Goal: Transaction & Acquisition: Purchase product/service

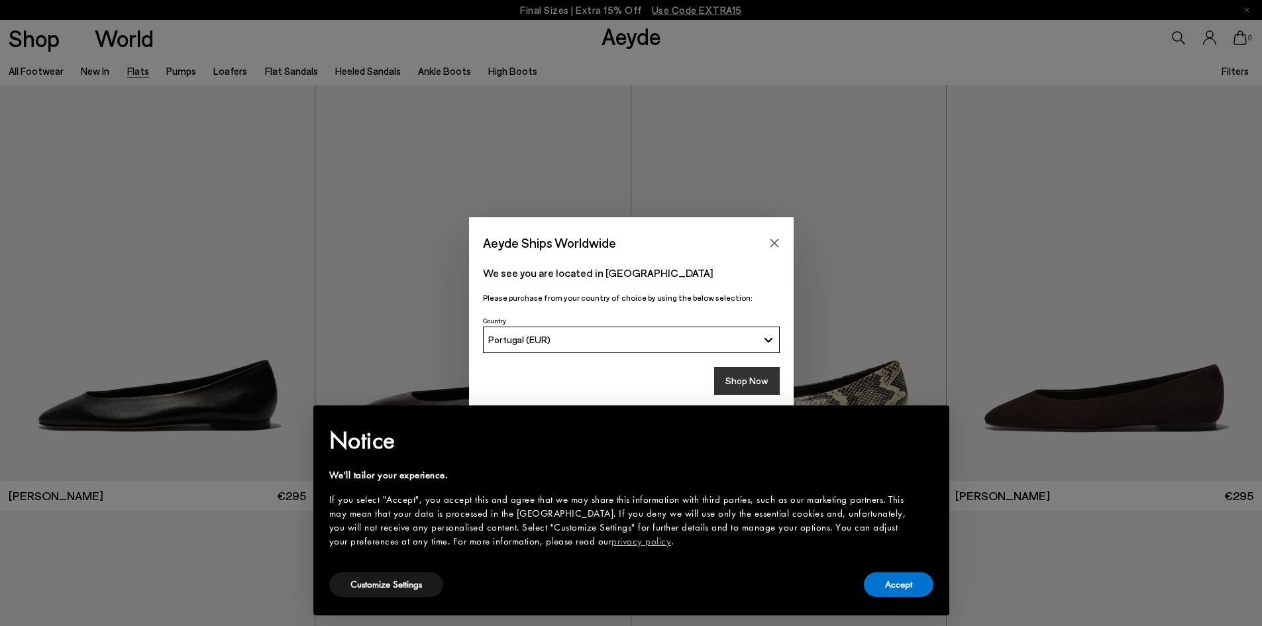
click at [743, 379] on button "Shop Now" at bounding box center [747, 381] width 66 height 28
click at [894, 580] on button "Accept" at bounding box center [899, 585] width 70 height 25
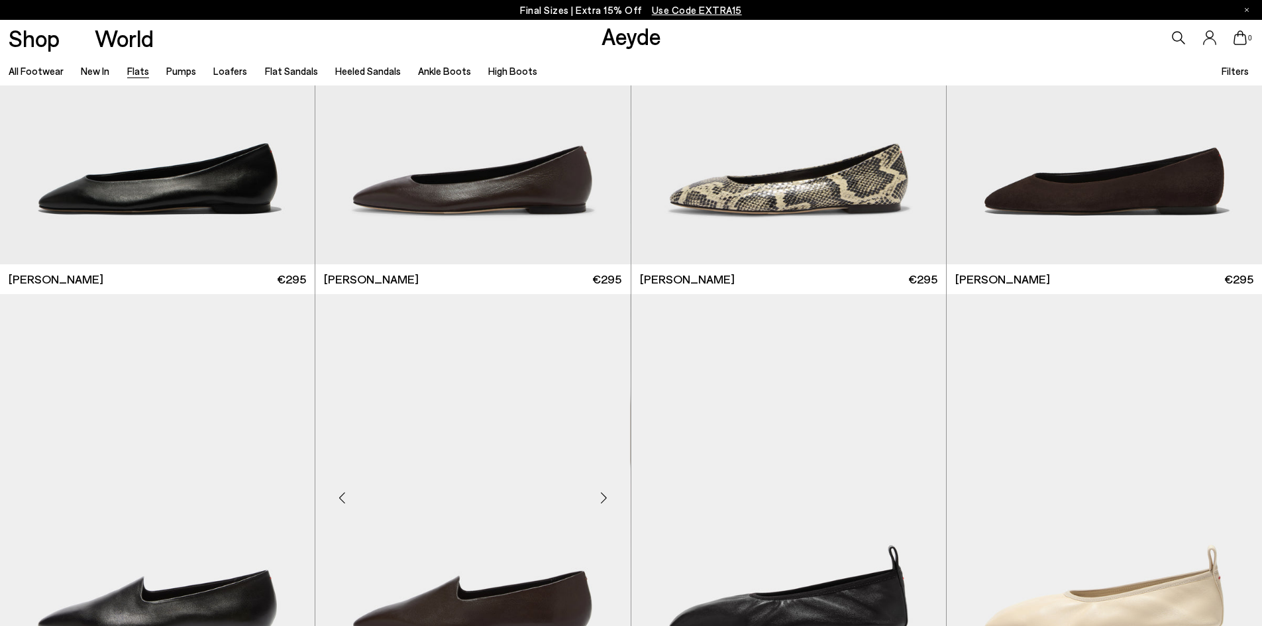
scroll to position [464, 0]
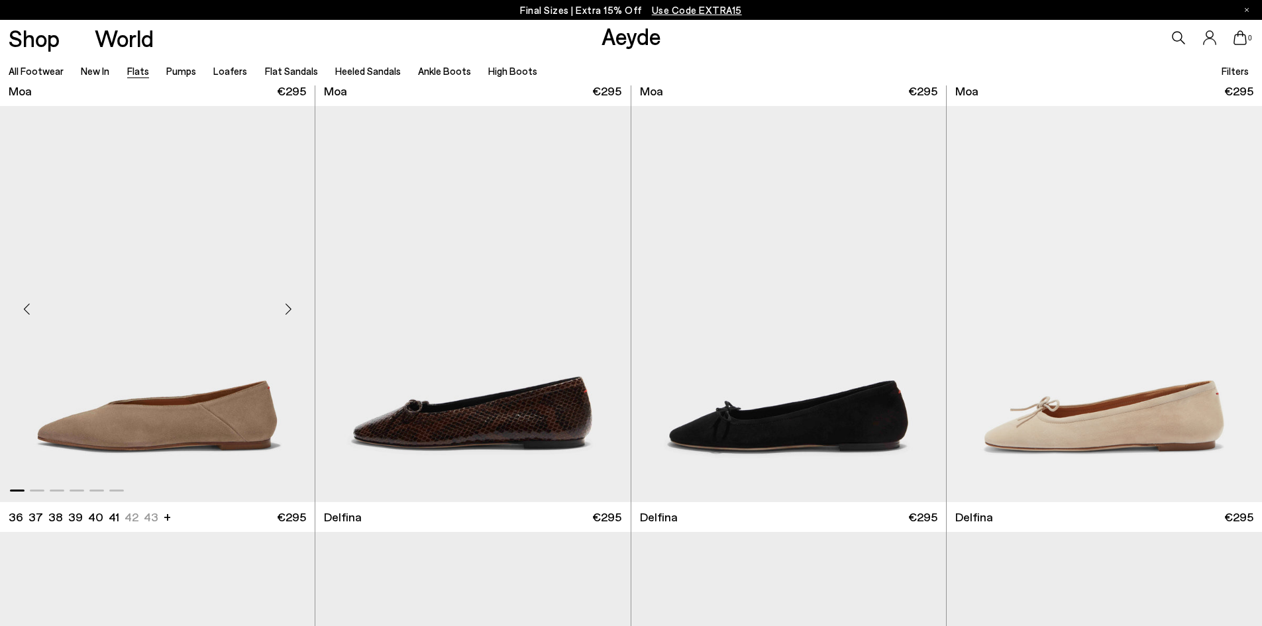
scroll to position [2982, 0]
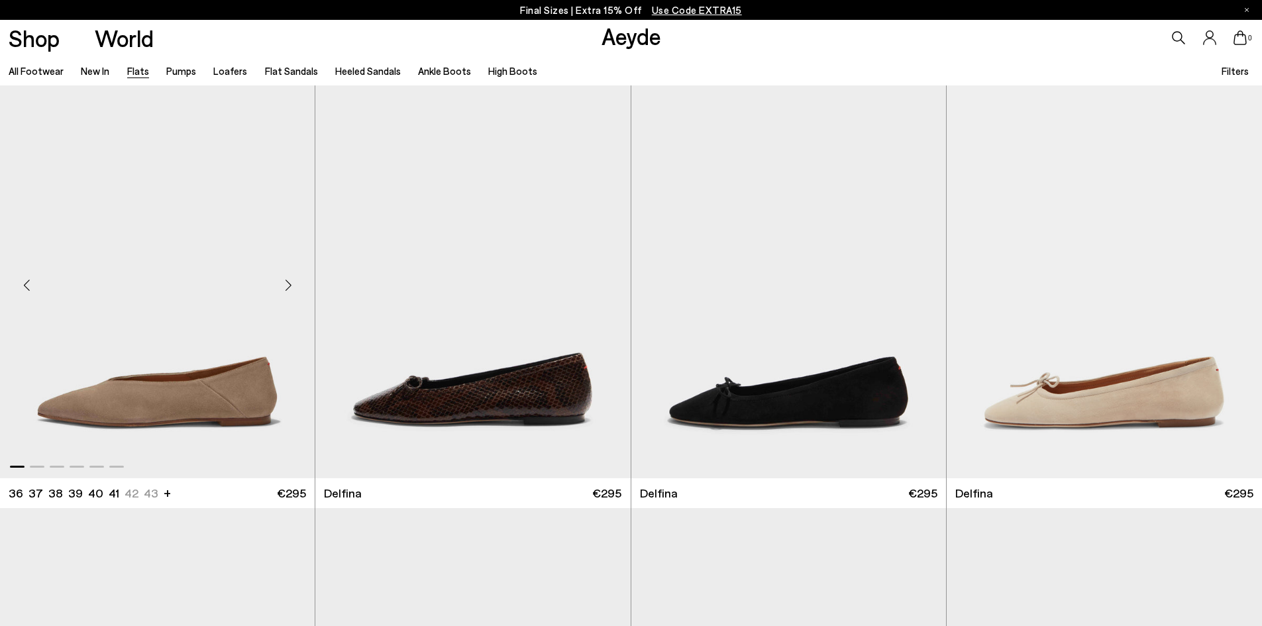
click at [287, 283] on div "Next slide" at bounding box center [288, 286] width 40 height 40
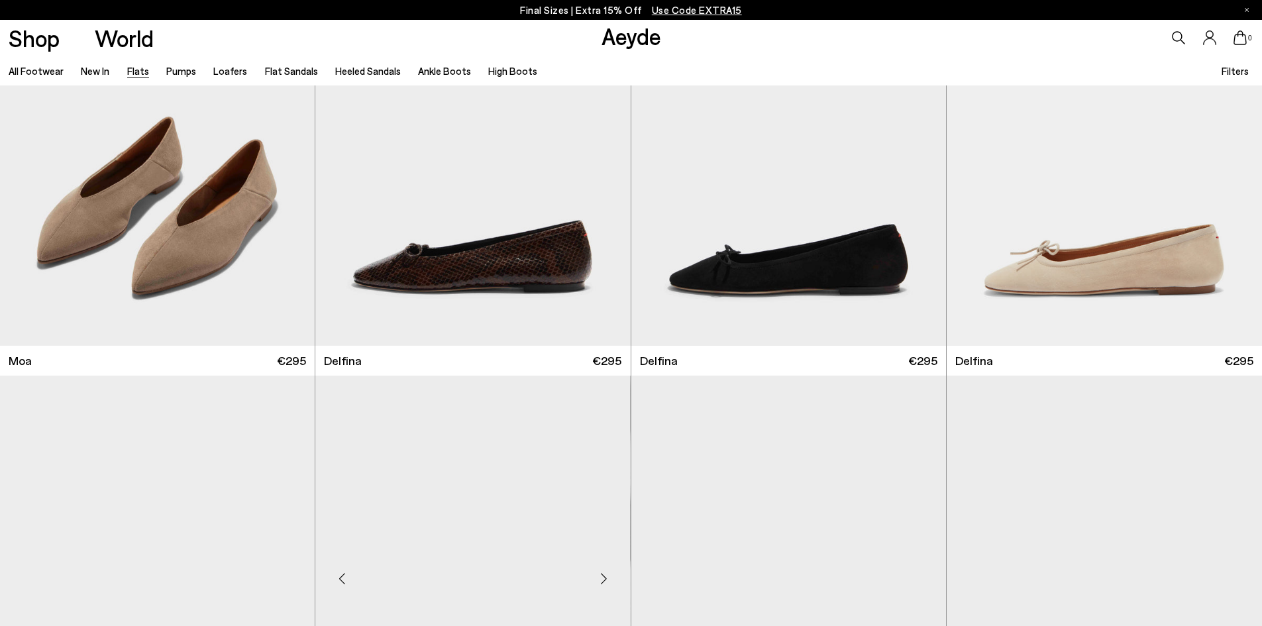
scroll to position [3446, 0]
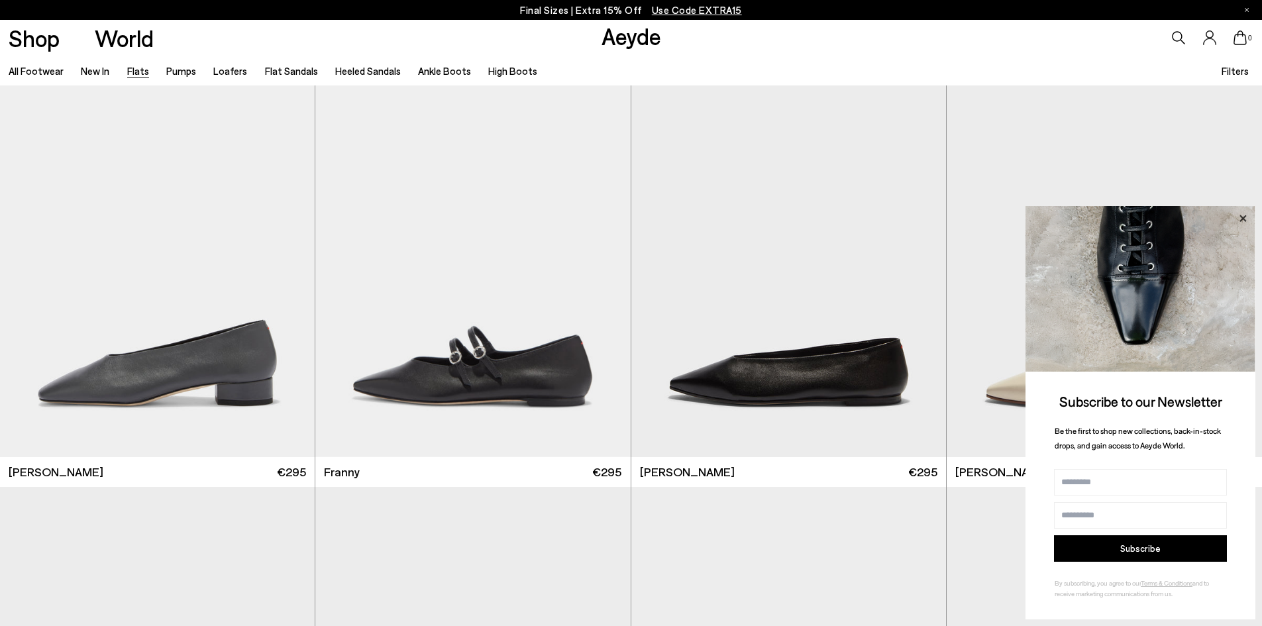
scroll to position [5169, 0]
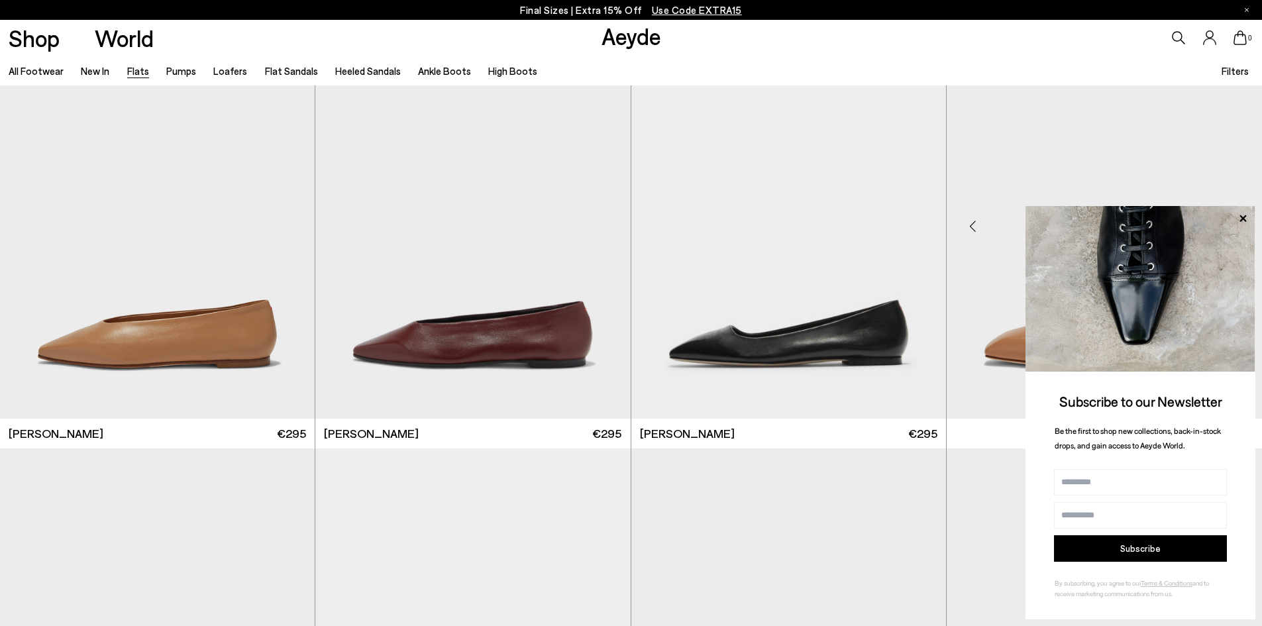
drag, startPoint x: 1246, startPoint y: 218, endPoint x: 1180, endPoint y: 286, distance: 94.7
click at [1246, 218] on icon at bounding box center [1243, 218] width 17 height 17
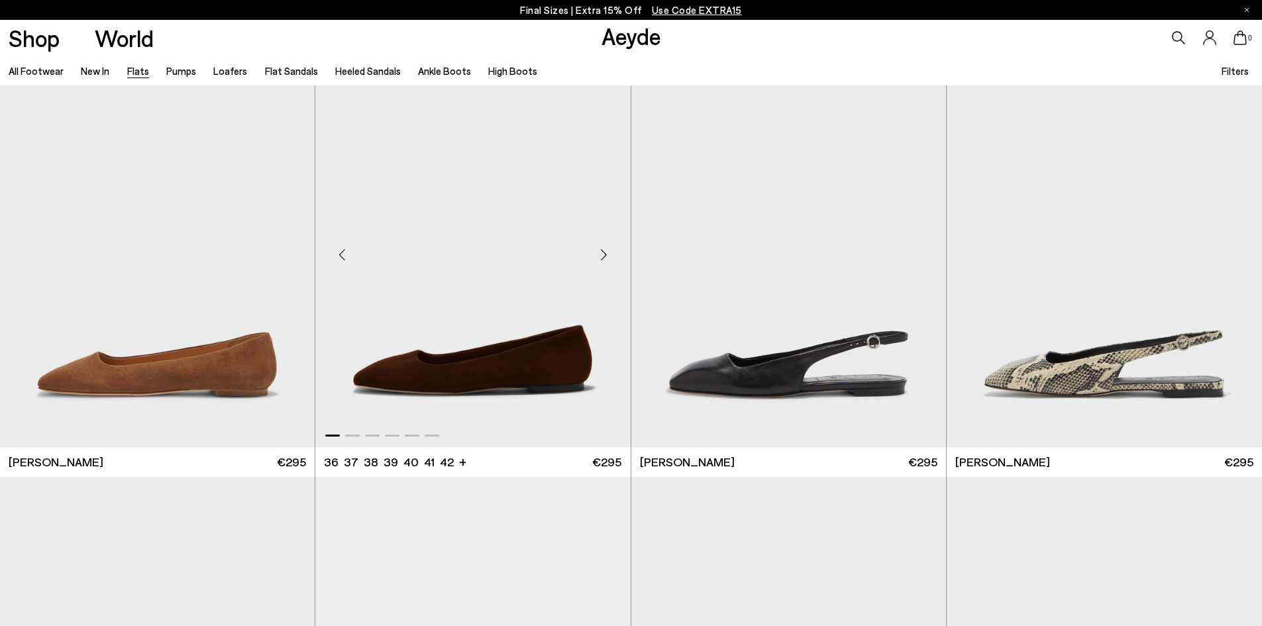
scroll to position [5567, 0]
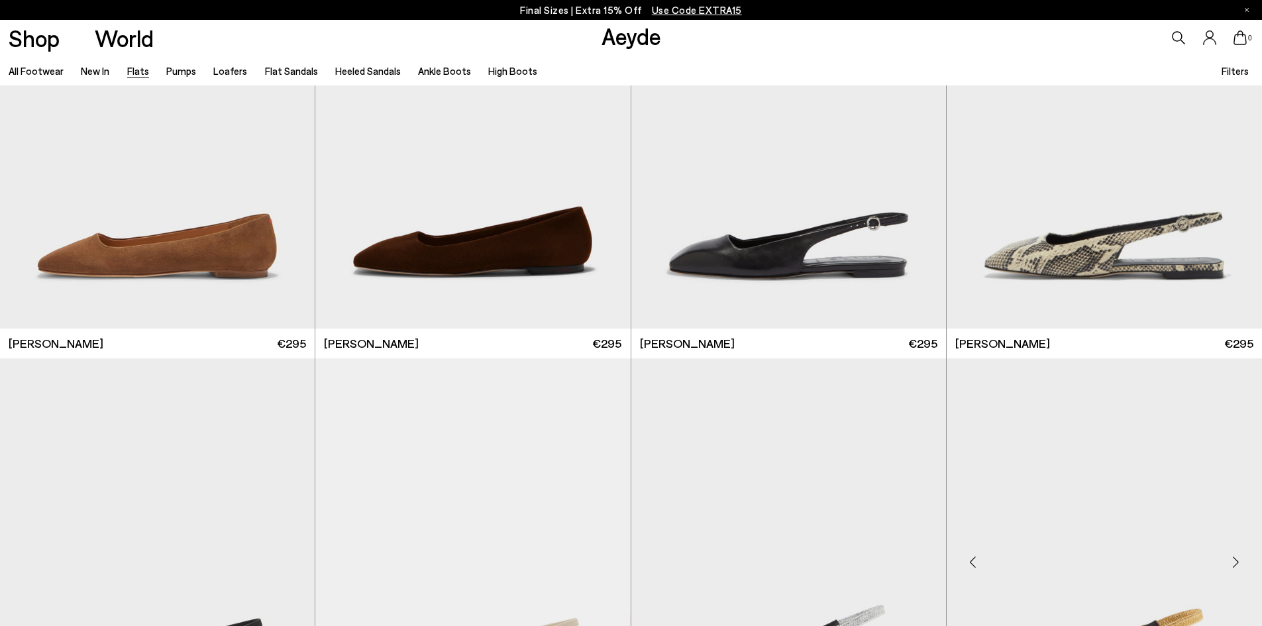
scroll to position [5677, 0]
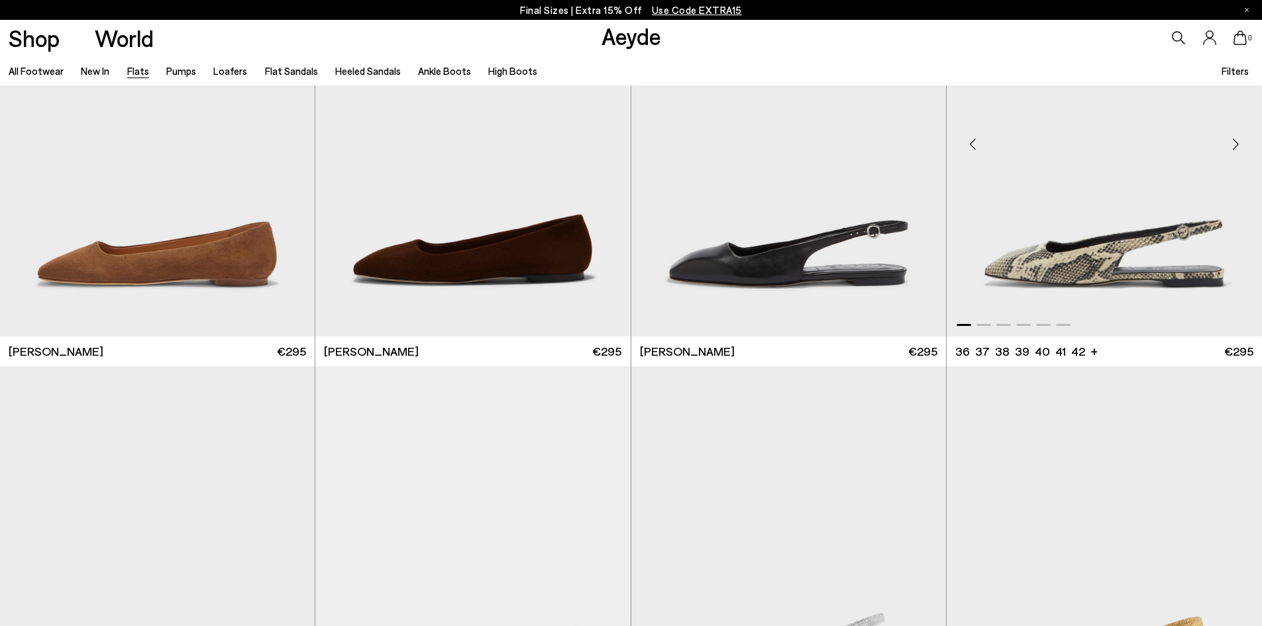
click at [1009, 282] on img "1 / 6" at bounding box center [1104, 139] width 315 height 396
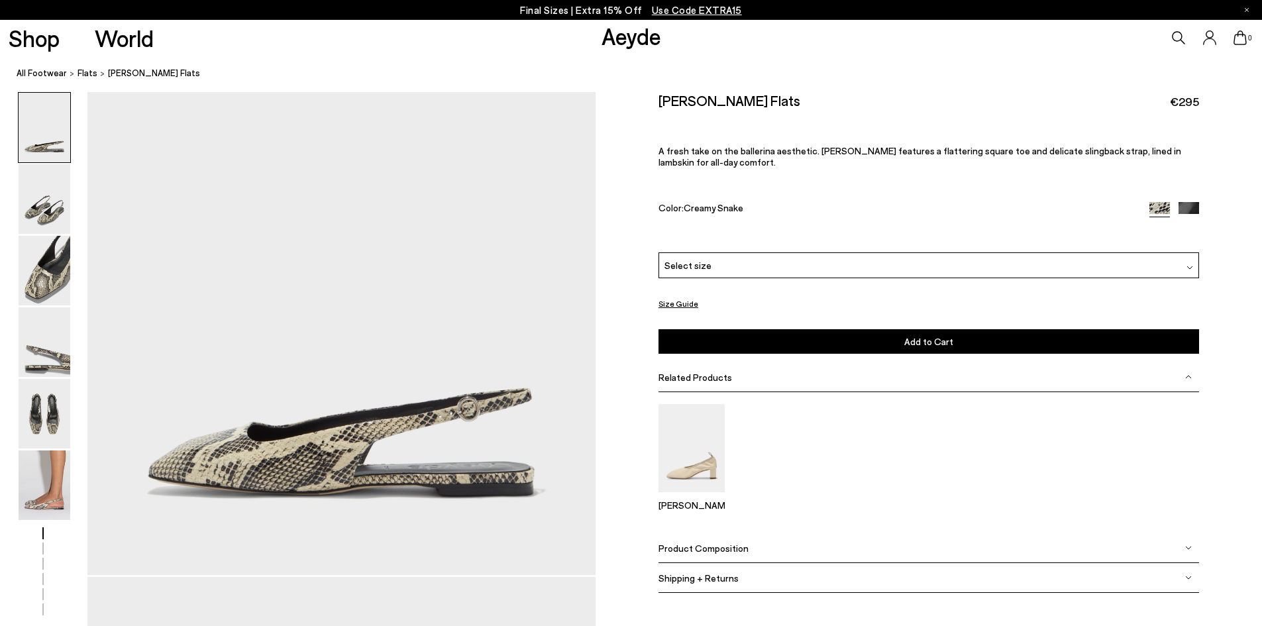
scroll to position [66, 0]
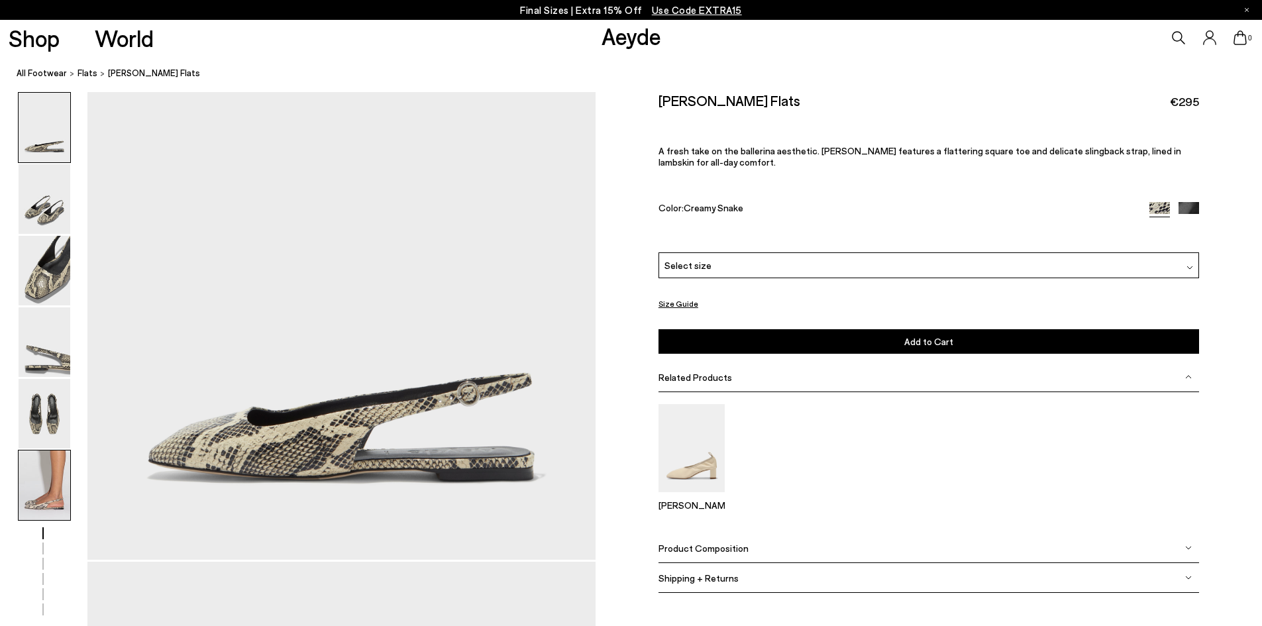
click at [53, 472] on img at bounding box center [45, 486] width 52 height 70
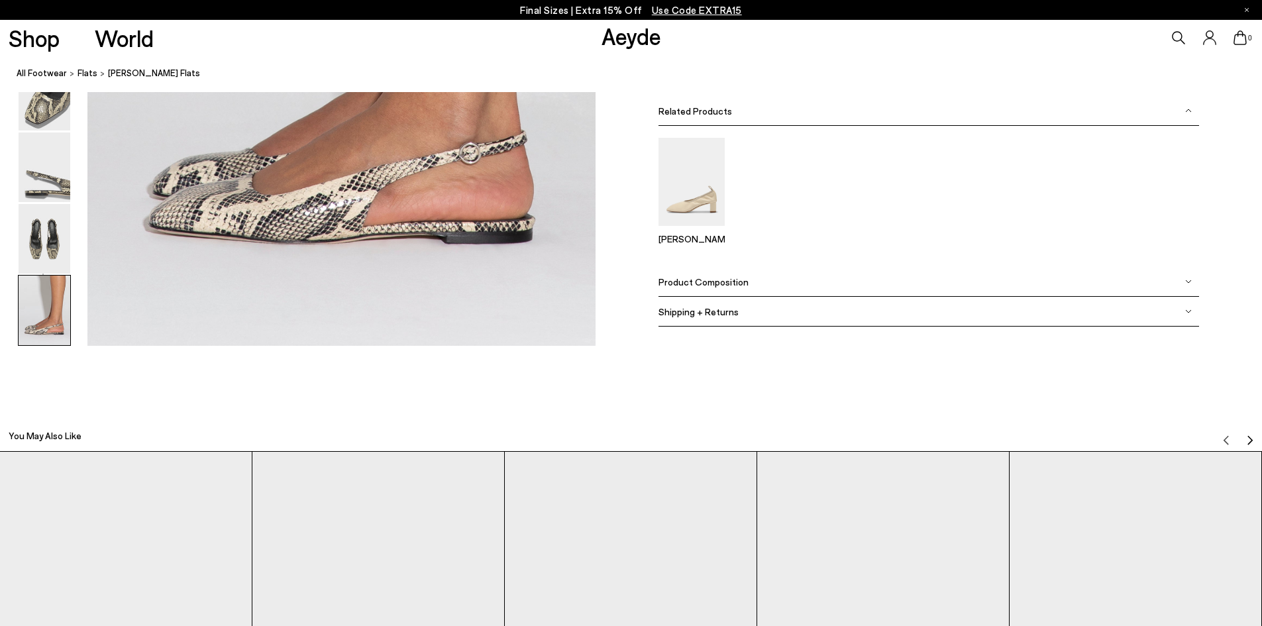
scroll to position [3479, 0]
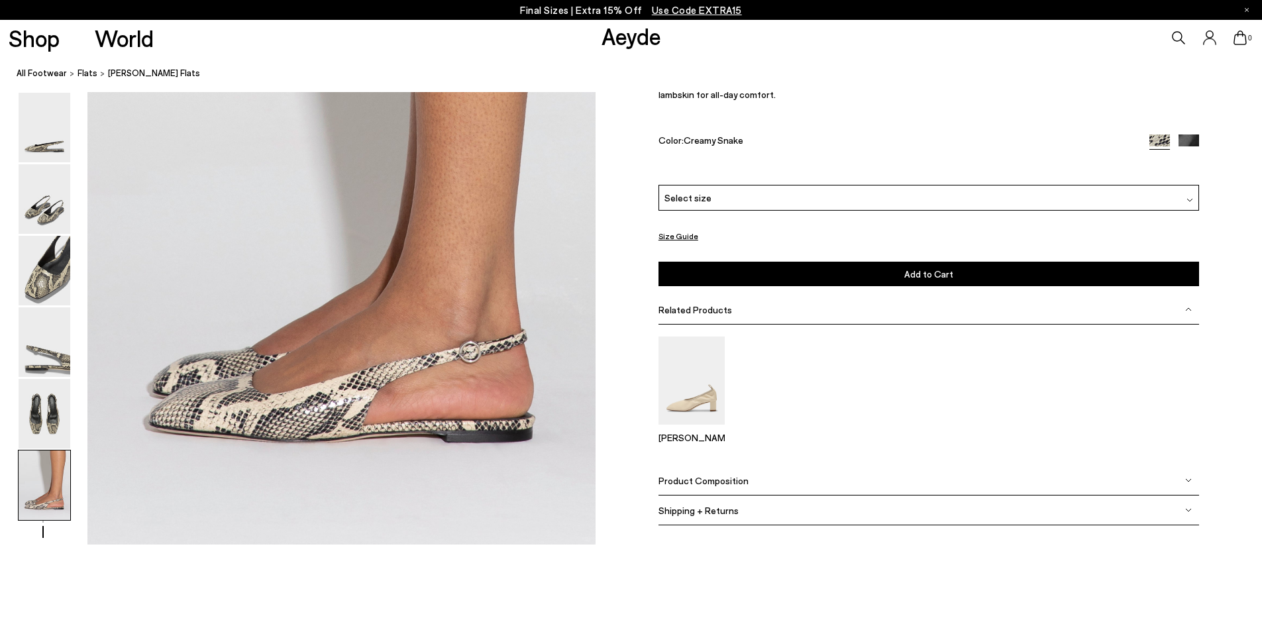
click at [64, 390] on img at bounding box center [45, 414] width 52 height 70
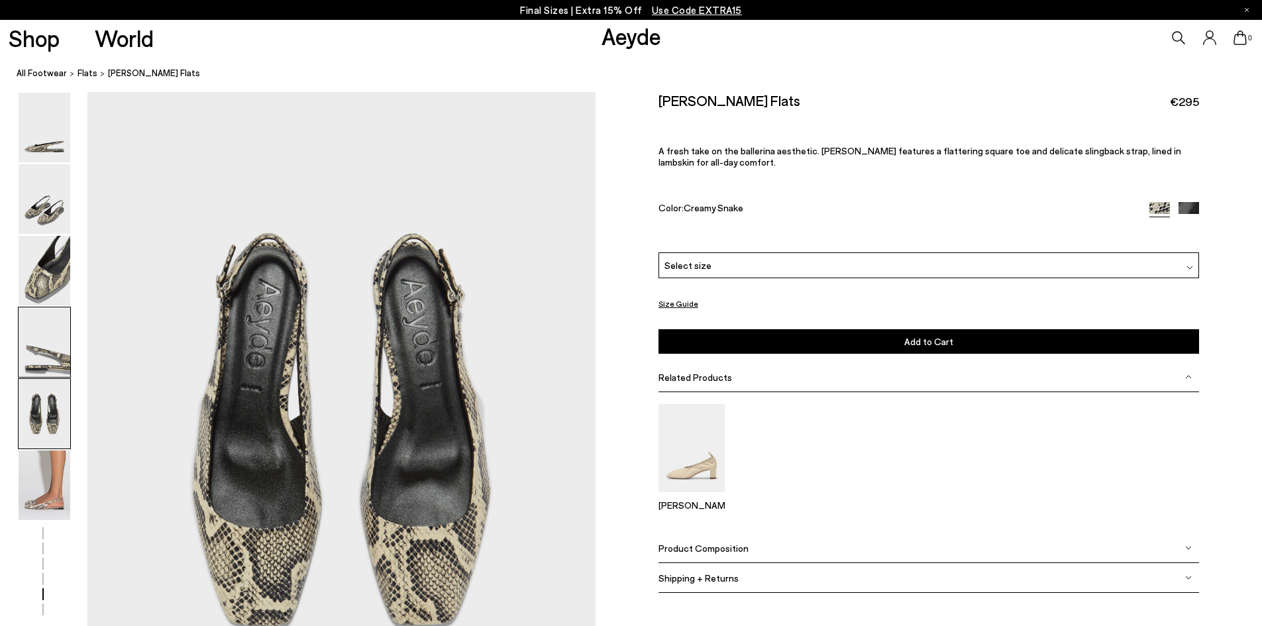
click at [64, 359] on img at bounding box center [45, 342] width 52 height 70
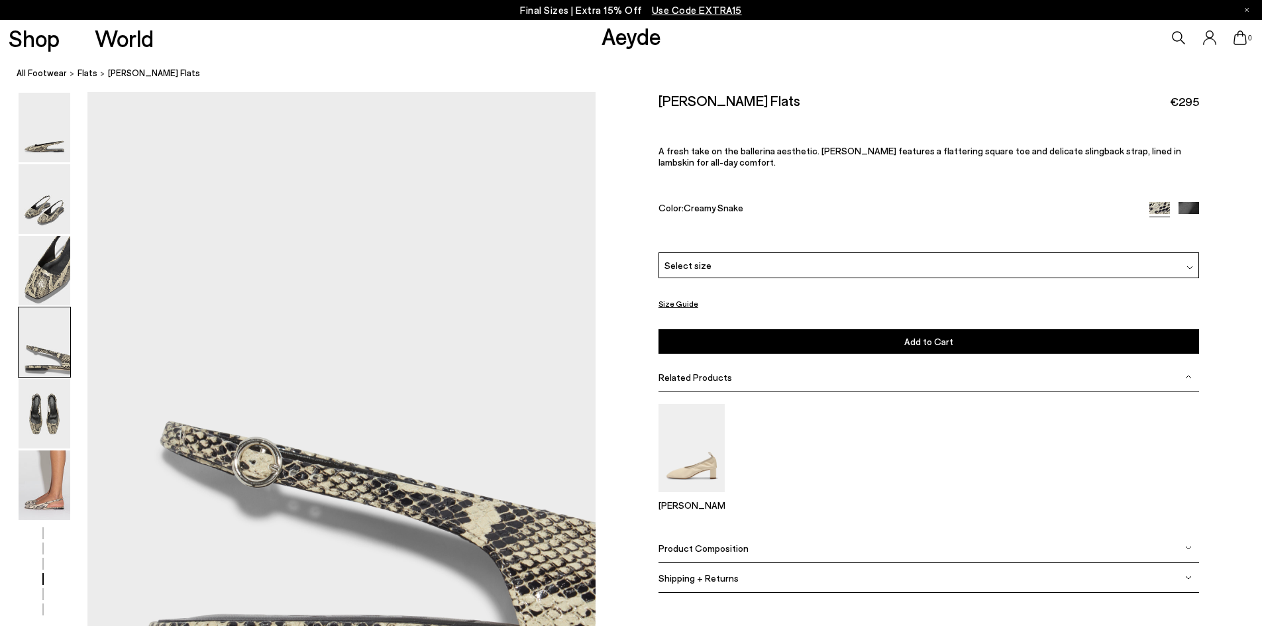
scroll to position [1896, 0]
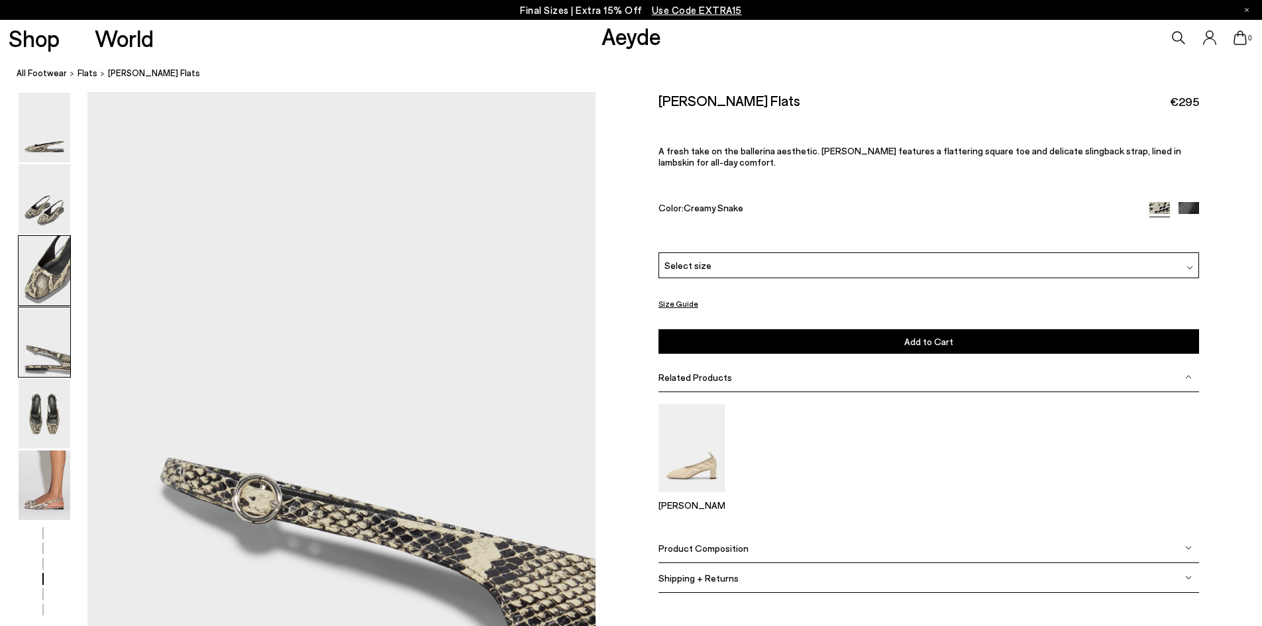
click at [55, 294] on img at bounding box center [45, 271] width 52 height 70
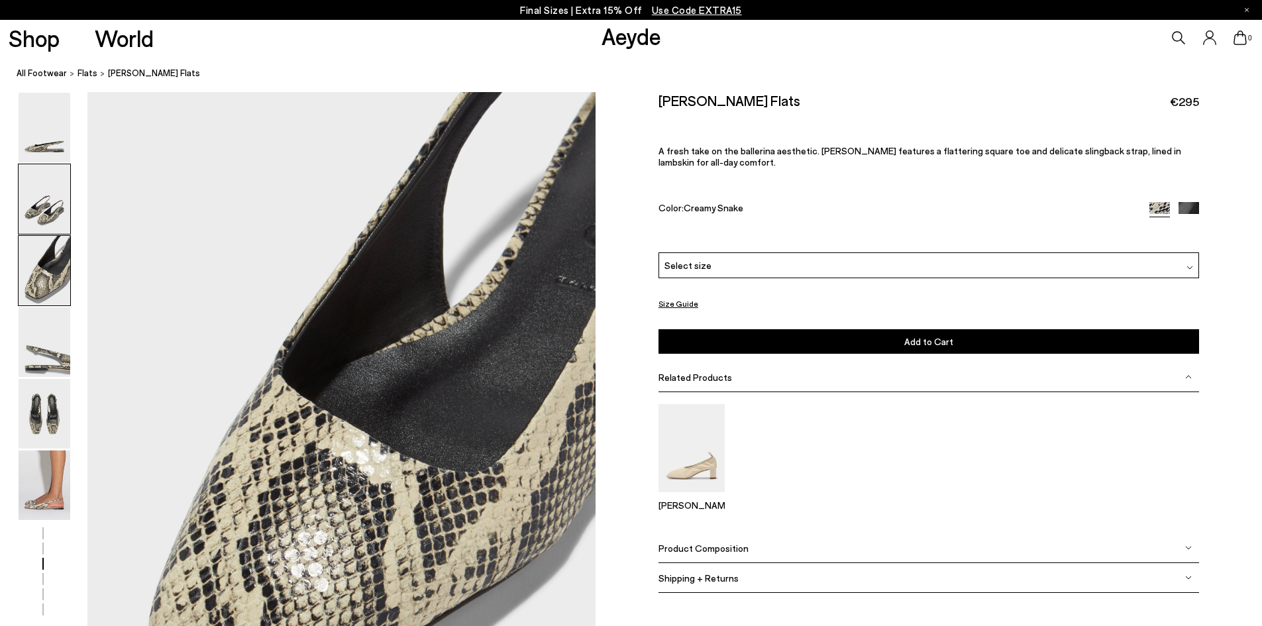
click at [58, 218] on img at bounding box center [45, 199] width 52 height 70
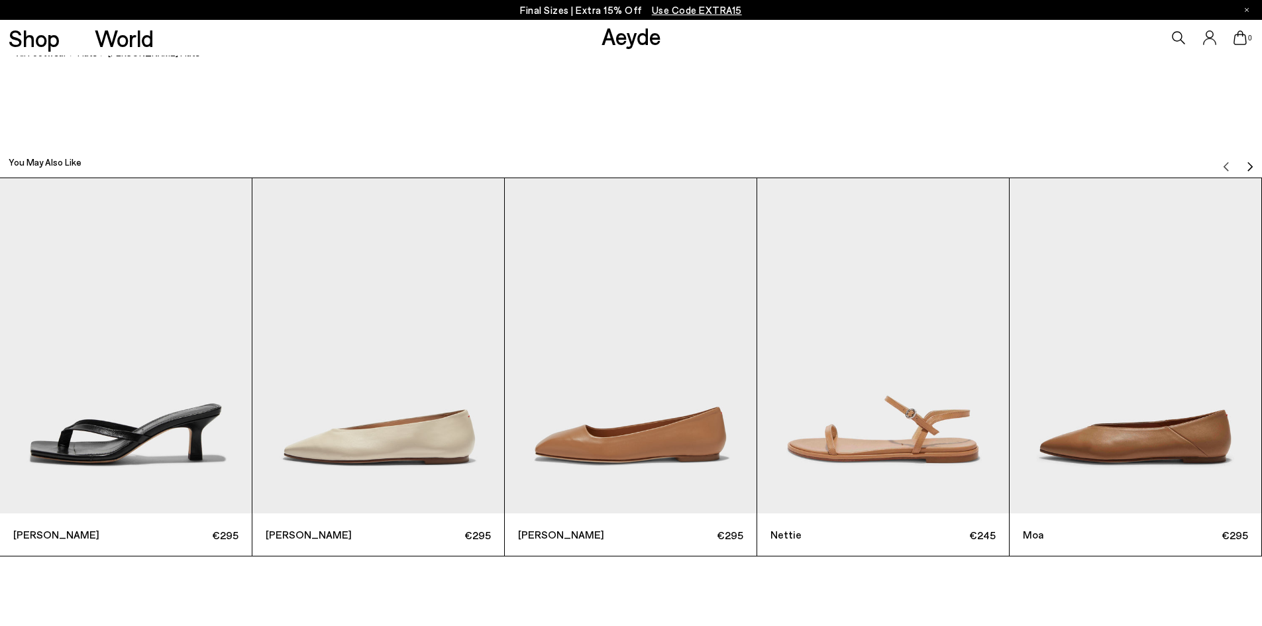
scroll to position [4116, 0]
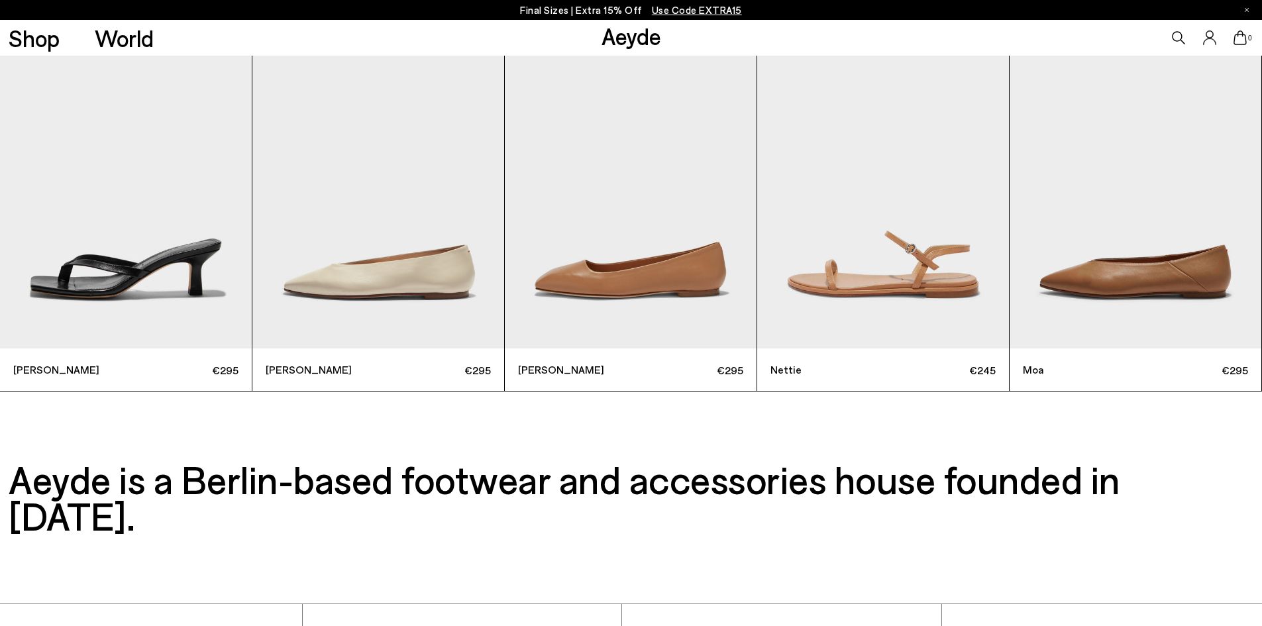
click at [1135, 295] on img "5 / 6" at bounding box center [1136, 181] width 252 height 336
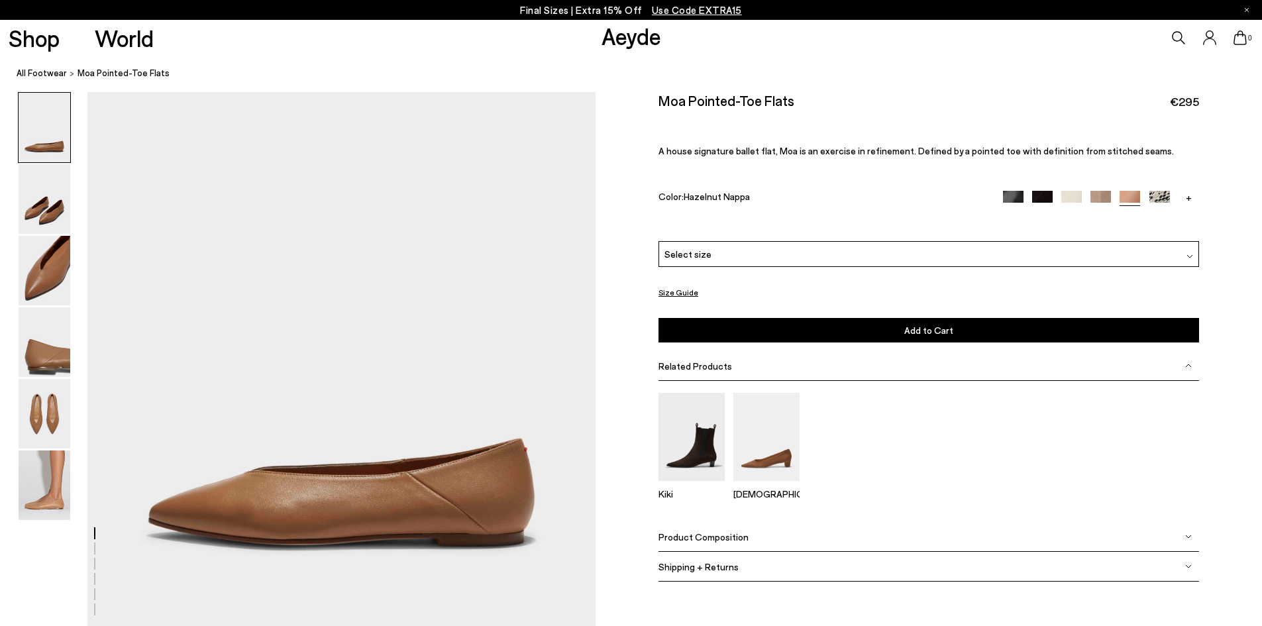
click at [1168, 194] on img at bounding box center [1160, 201] width 21 height 21
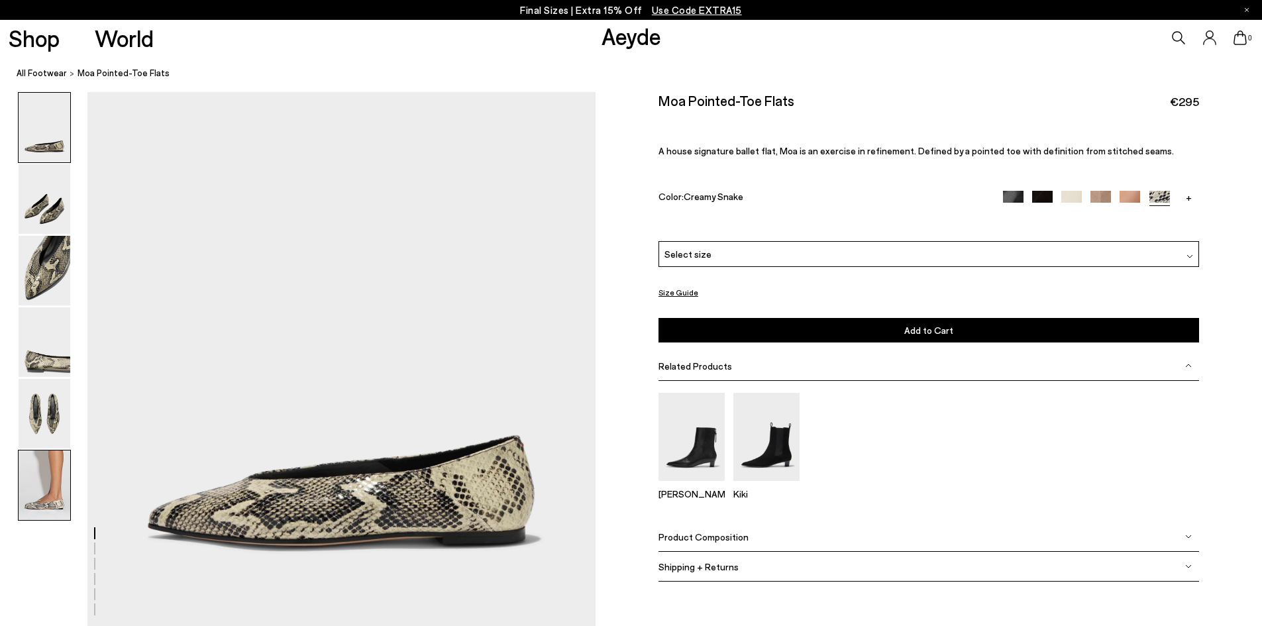
click at [40, 498] on img at bounding box center [45, 486] width 52 height 70
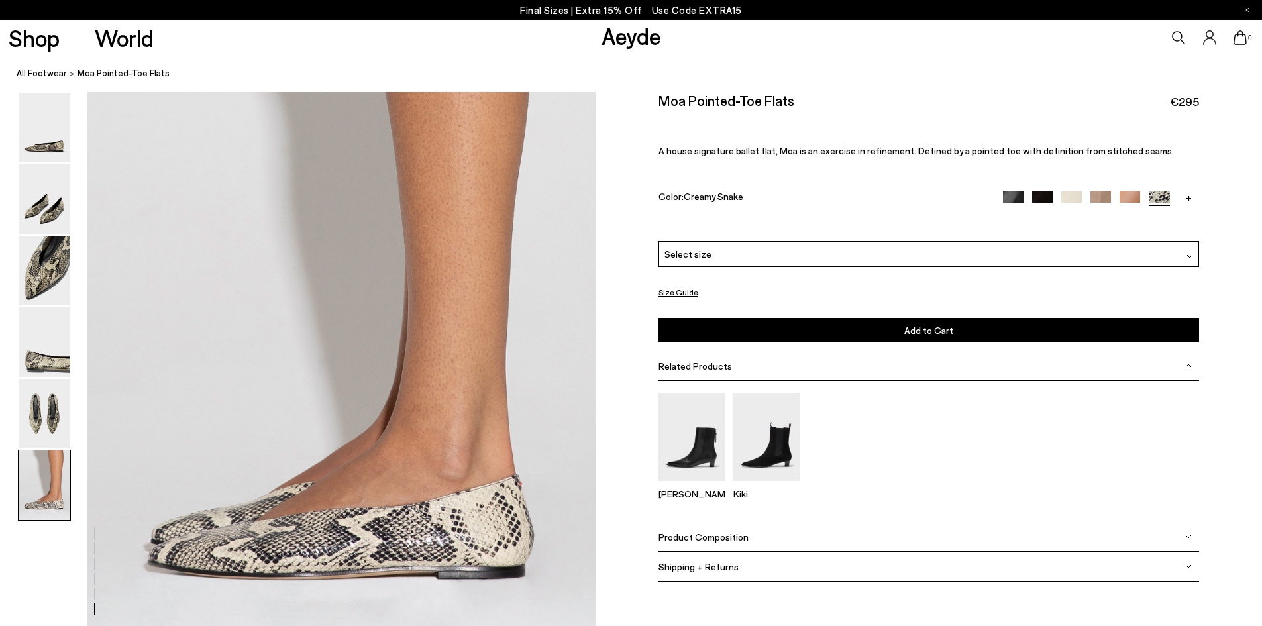
scroll to position [3346, 0]
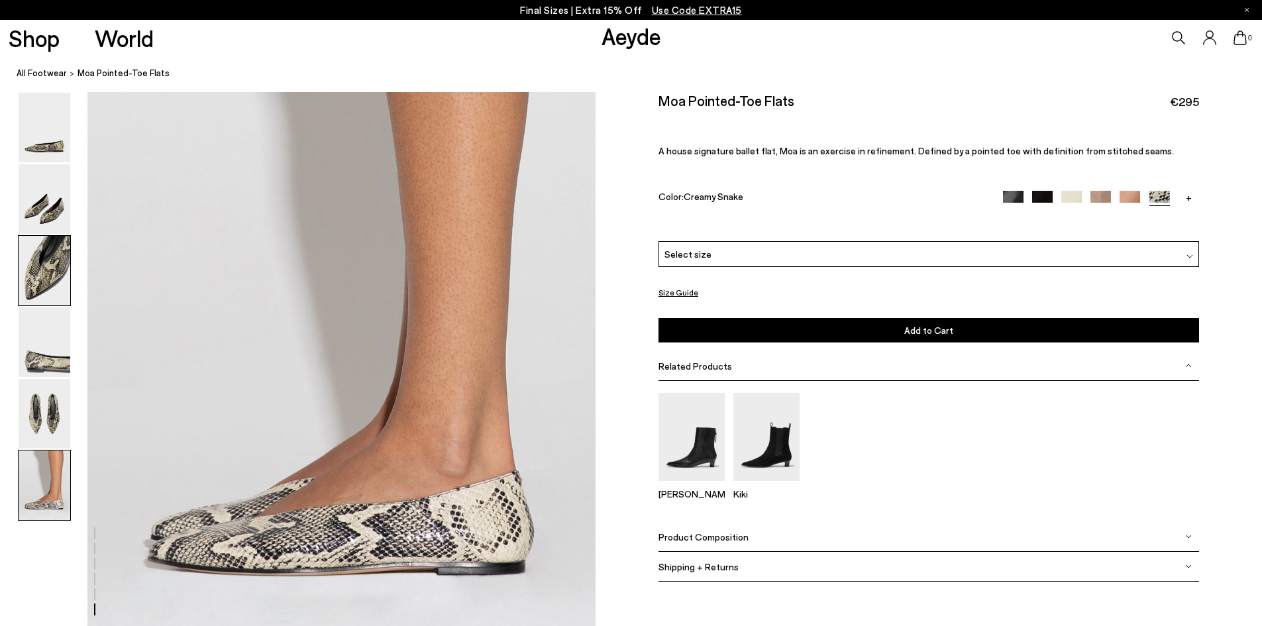
click at [42, 284] on img at bounding box center [45, 271] width 52 height 70
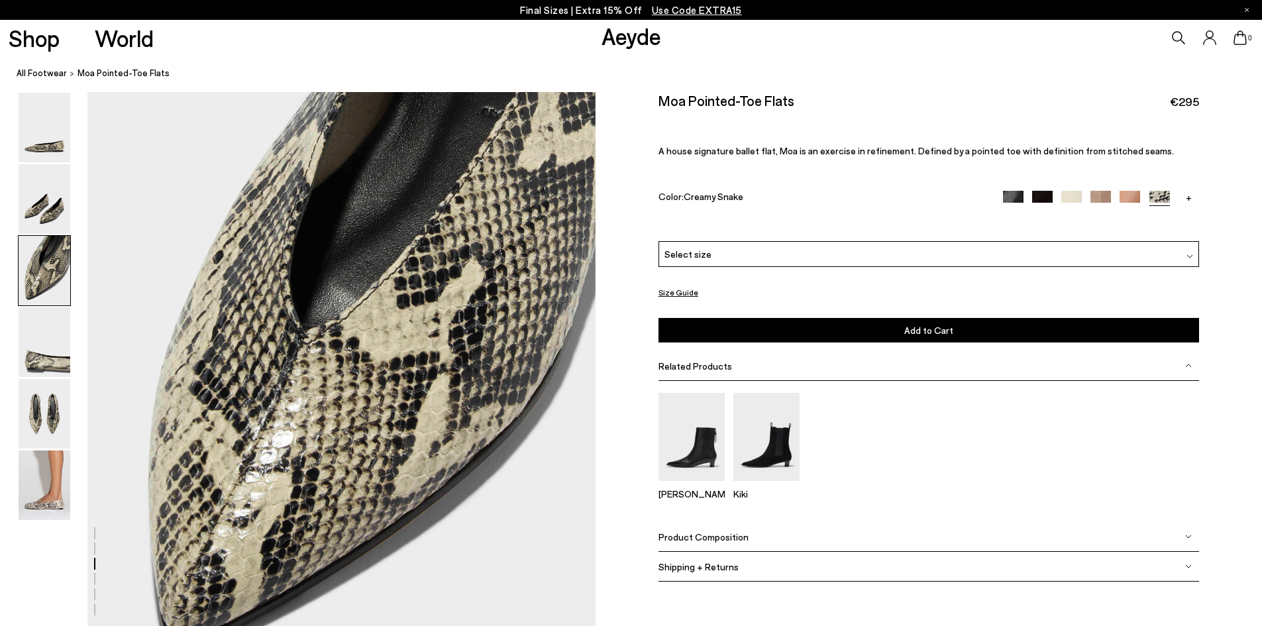
scroll to position [1217, 0]
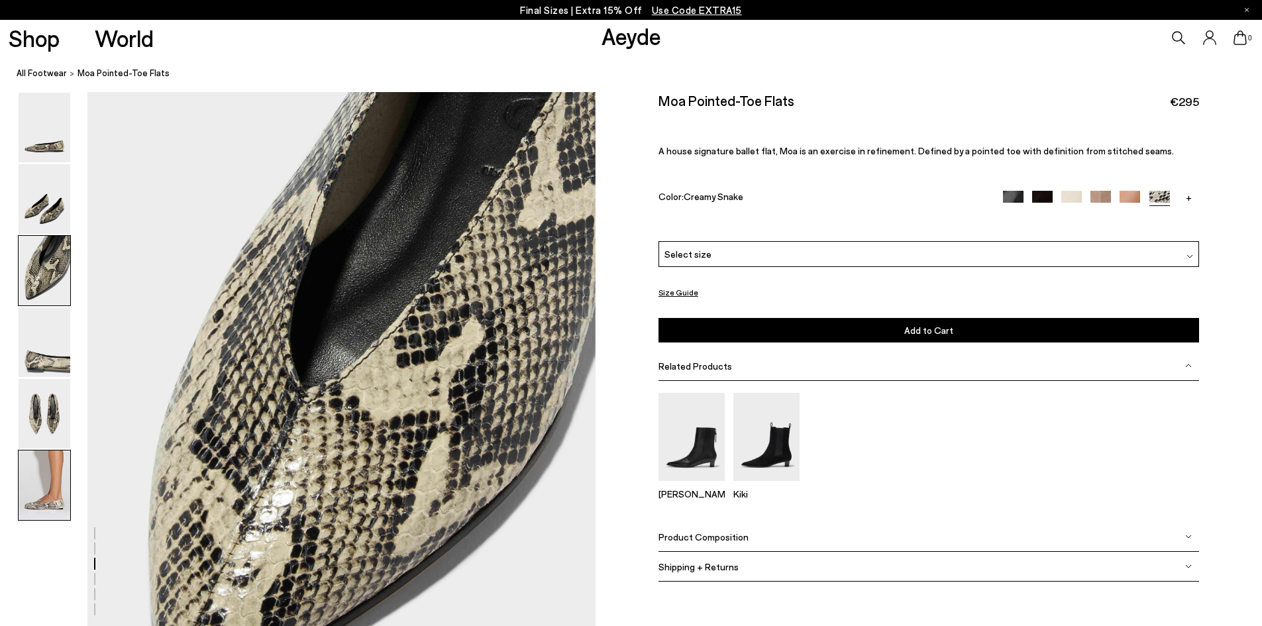
click at [46, 464] on img at bounding box center [45, 486] width 52 height 70
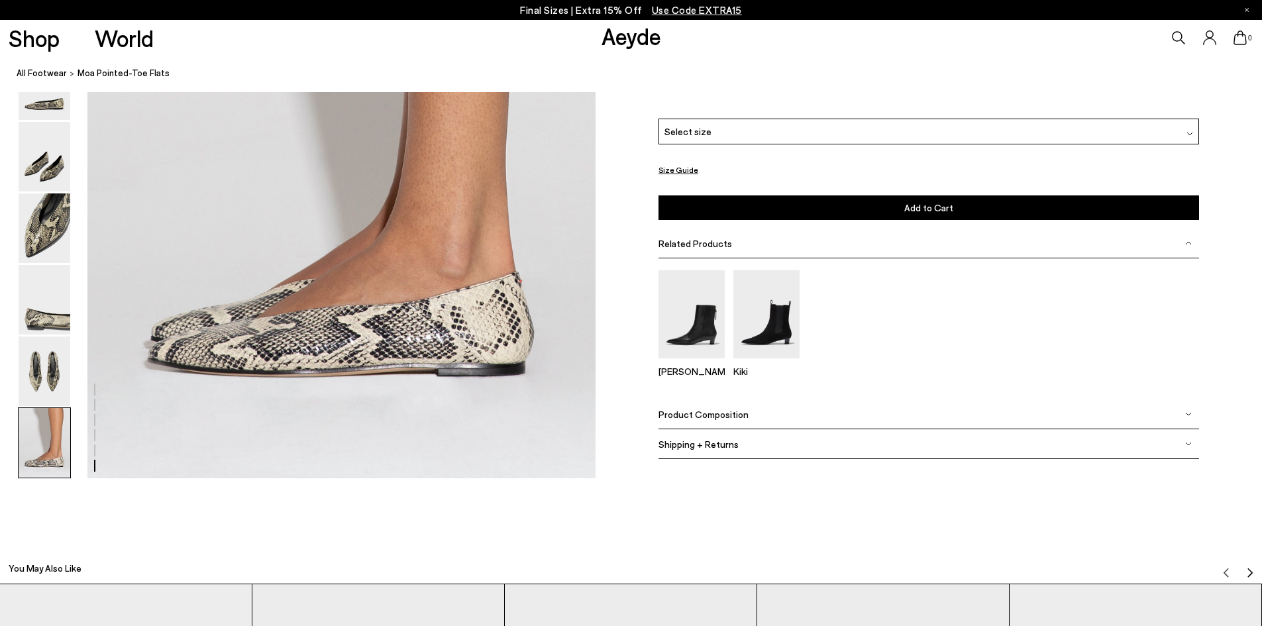
scroll to position [3479, 0]
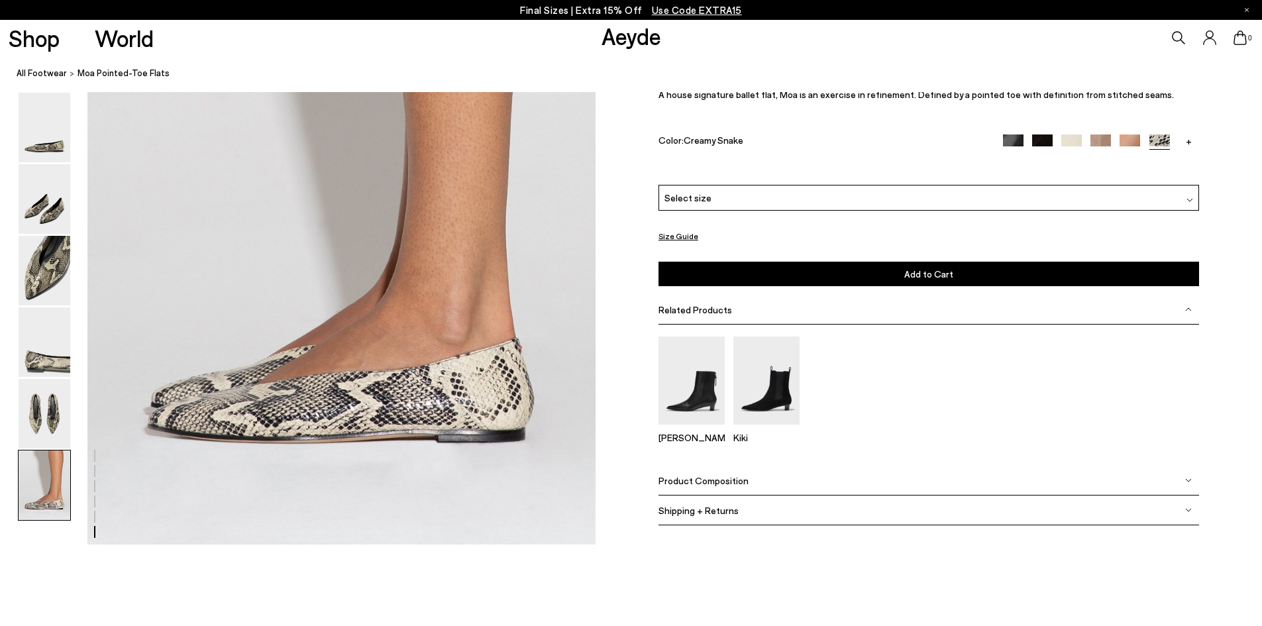
click at [666, 236] on button "Size Guide" at bounding box center [679, 236] width 40 height 17
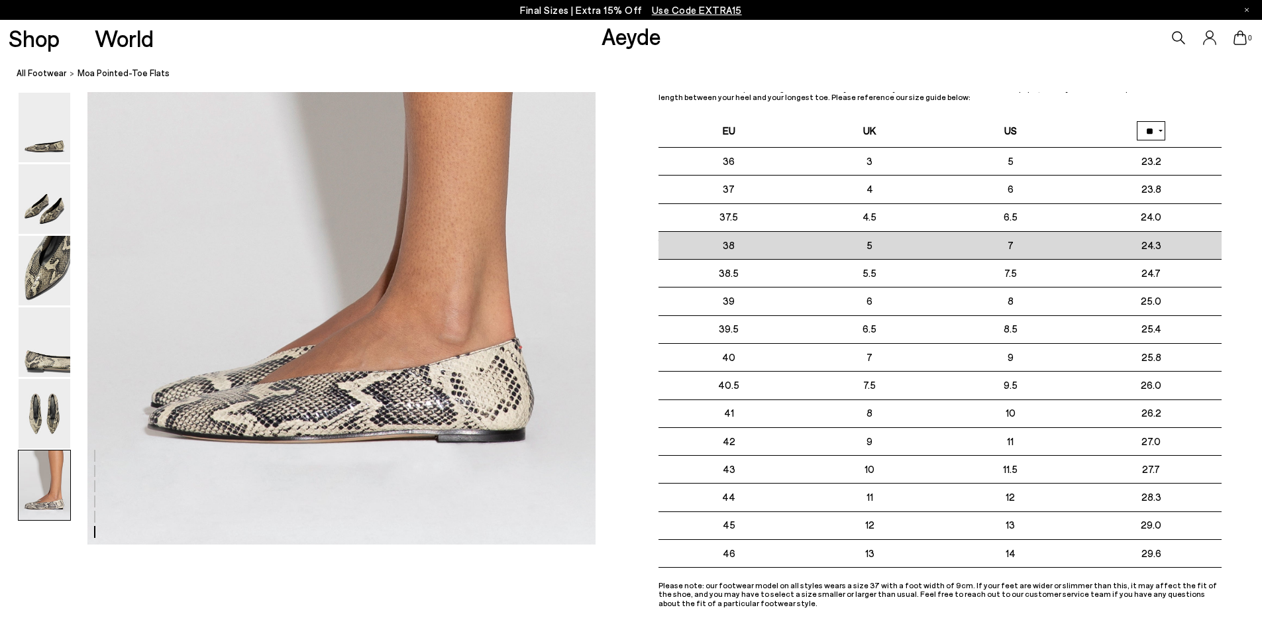
scroll to position [3412, 0]
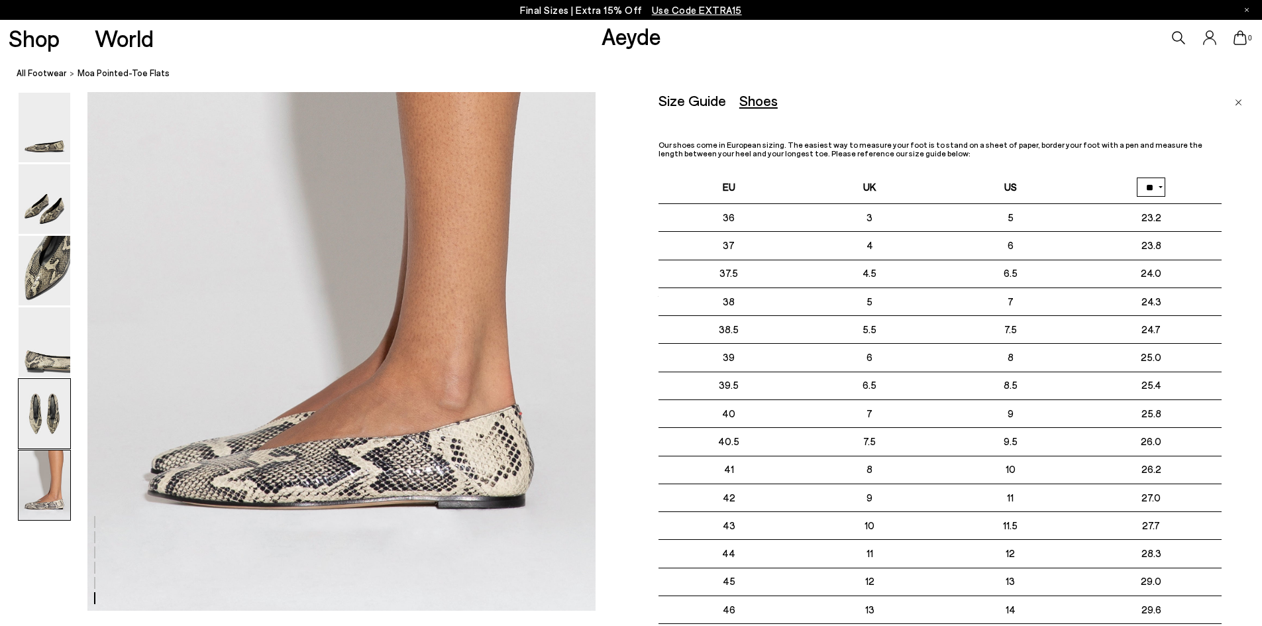
click at [50, 403] on img at bounding box center [45, 414] width 52 height 70
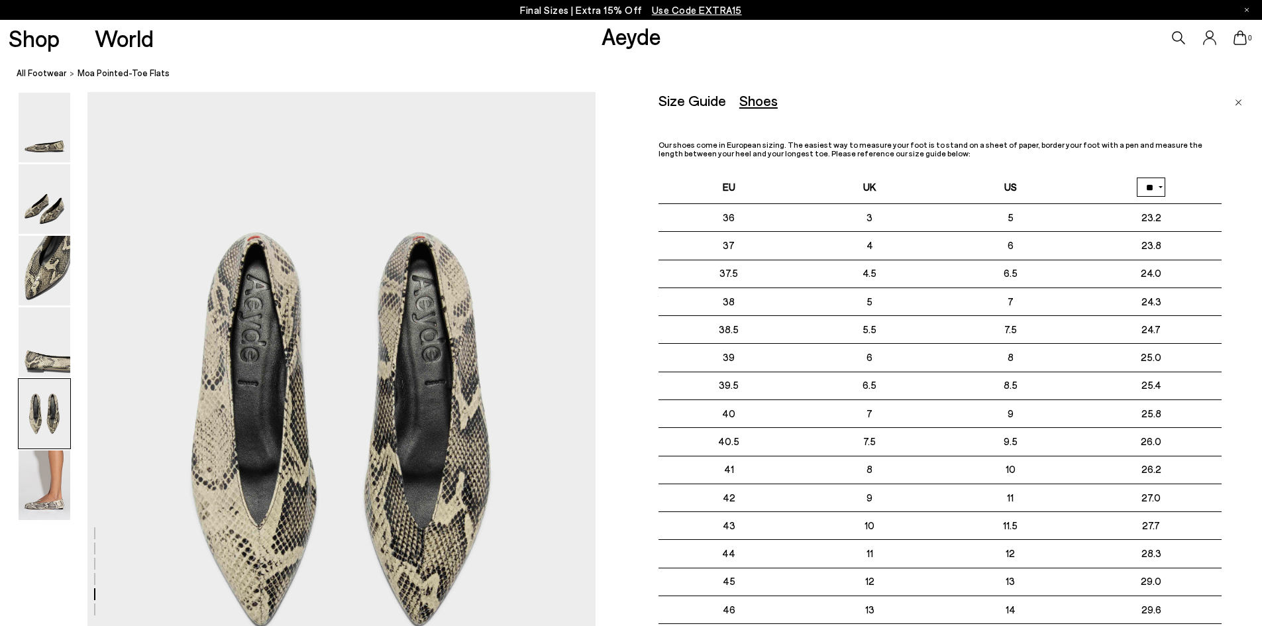
scroll to position [2642, 0]
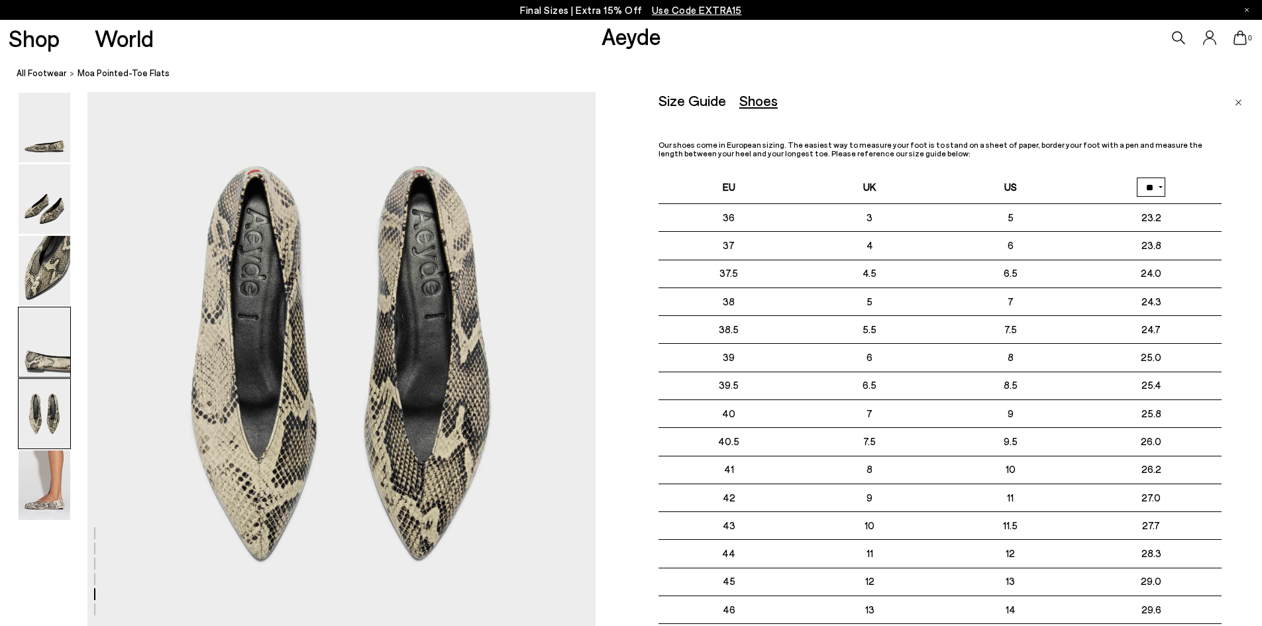
click at [36, 342] on img at bounding box center [45, 342] width 52 height 70
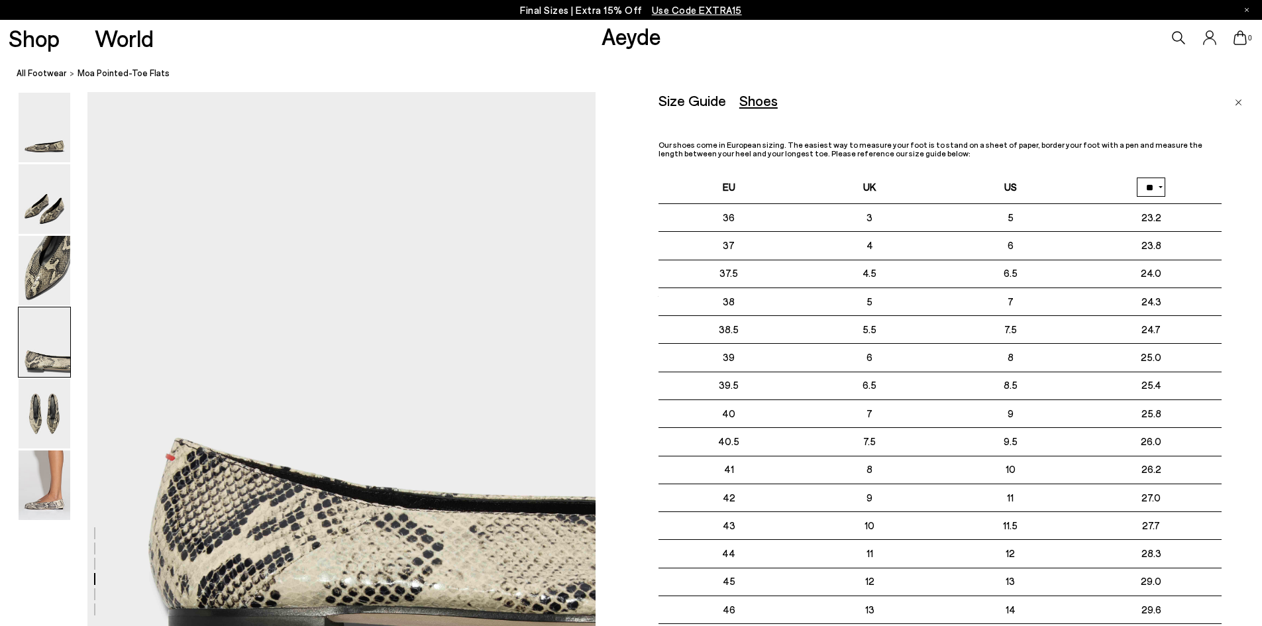
scroll to position [1896, 0]
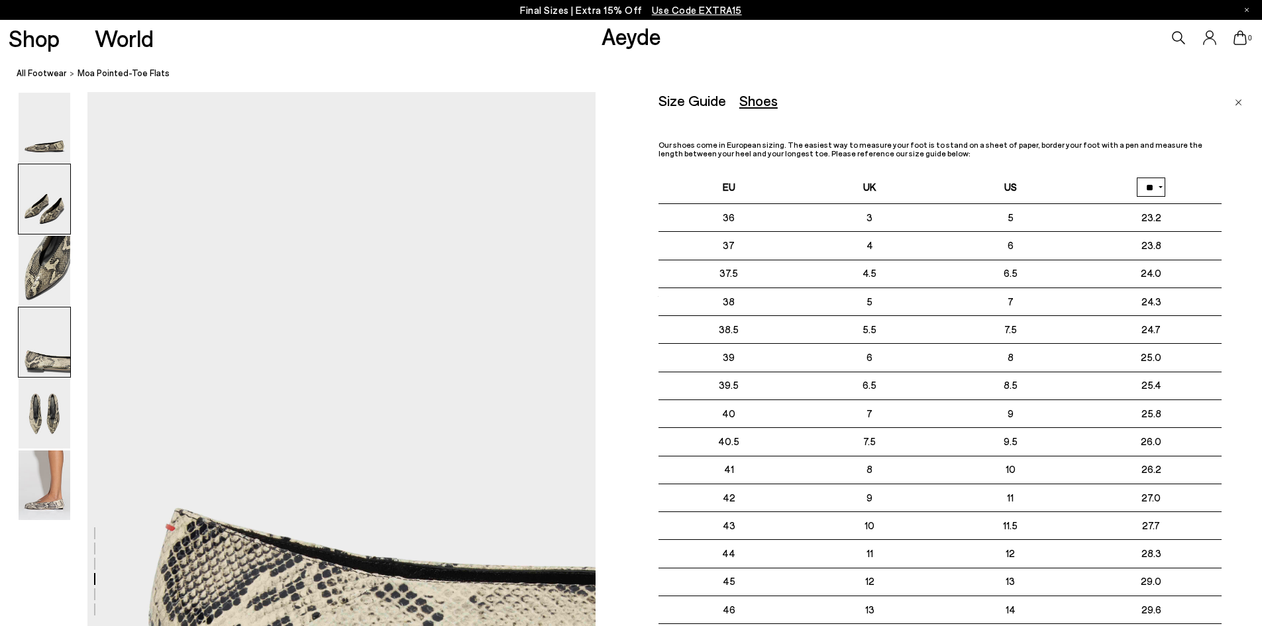
click at [50, 211] on img at bounding box center [45, 199] width 52 height 70
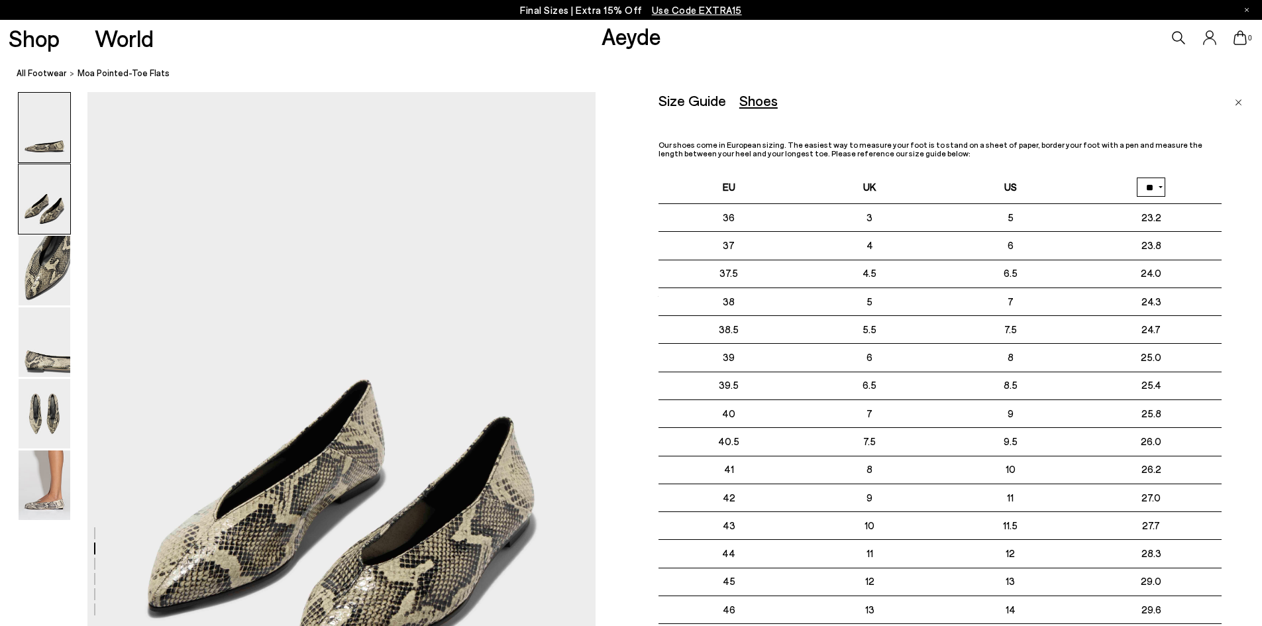
click at [50, 162] on img at bounding box center [45, 128] width 52 height 70
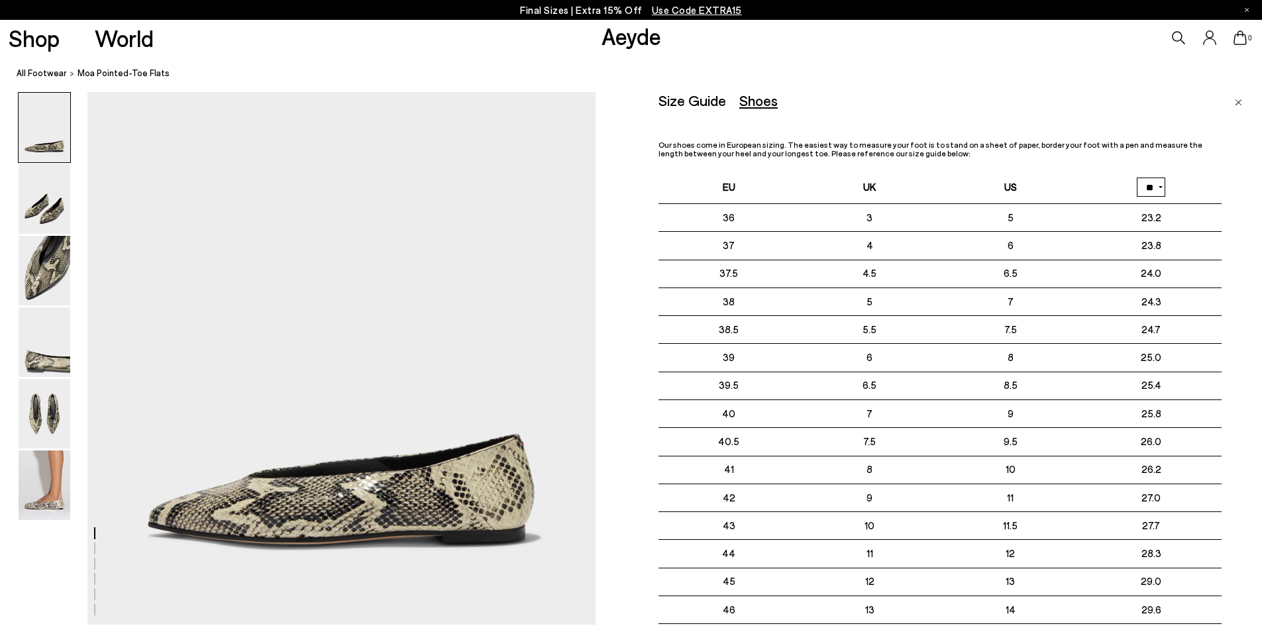
scroll to position [0, 0]
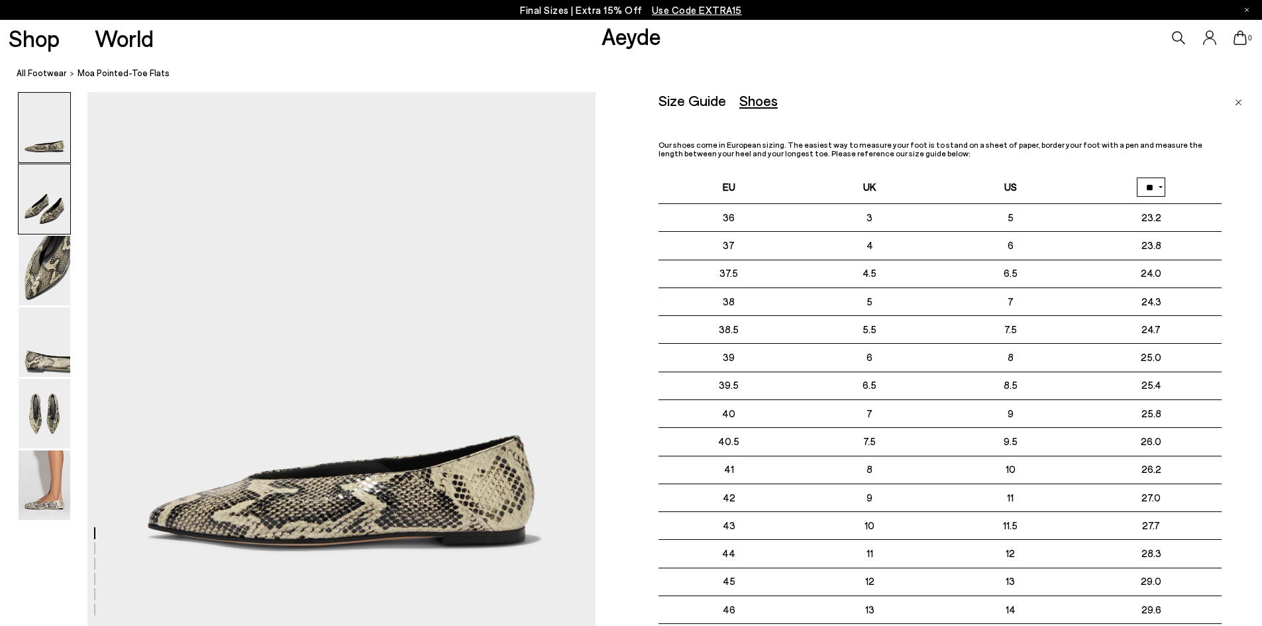
click at [56, 215] on img at bounding box center [45, 199] width 52 height 70
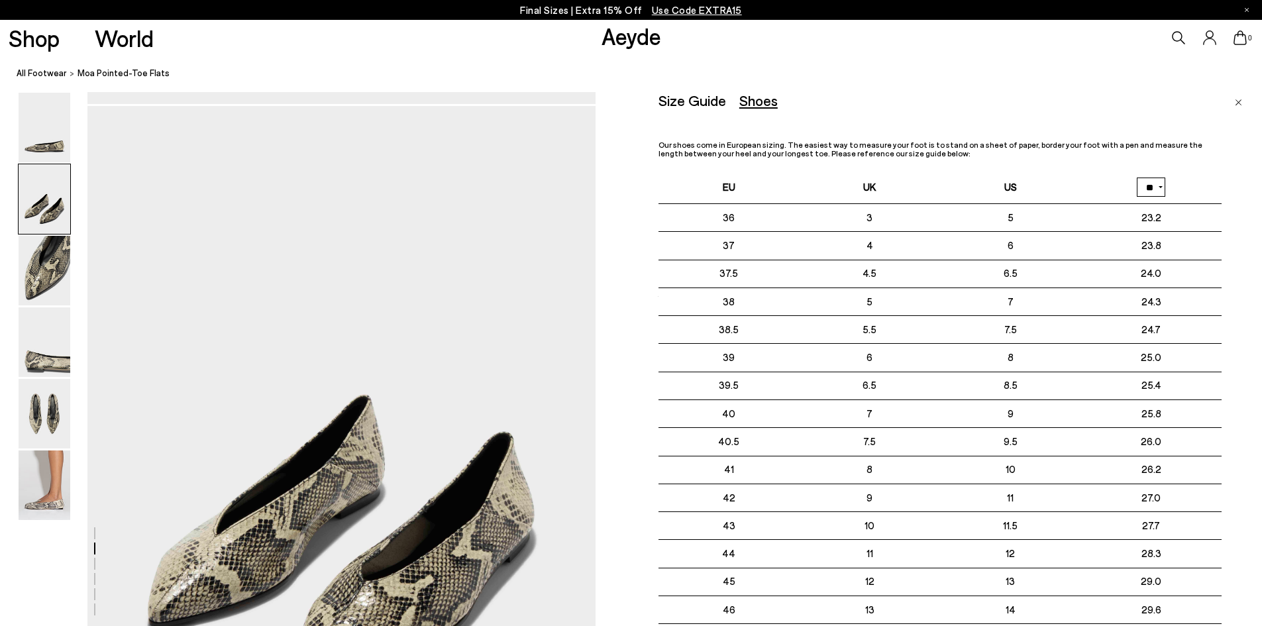
scroll to position [537, 0]
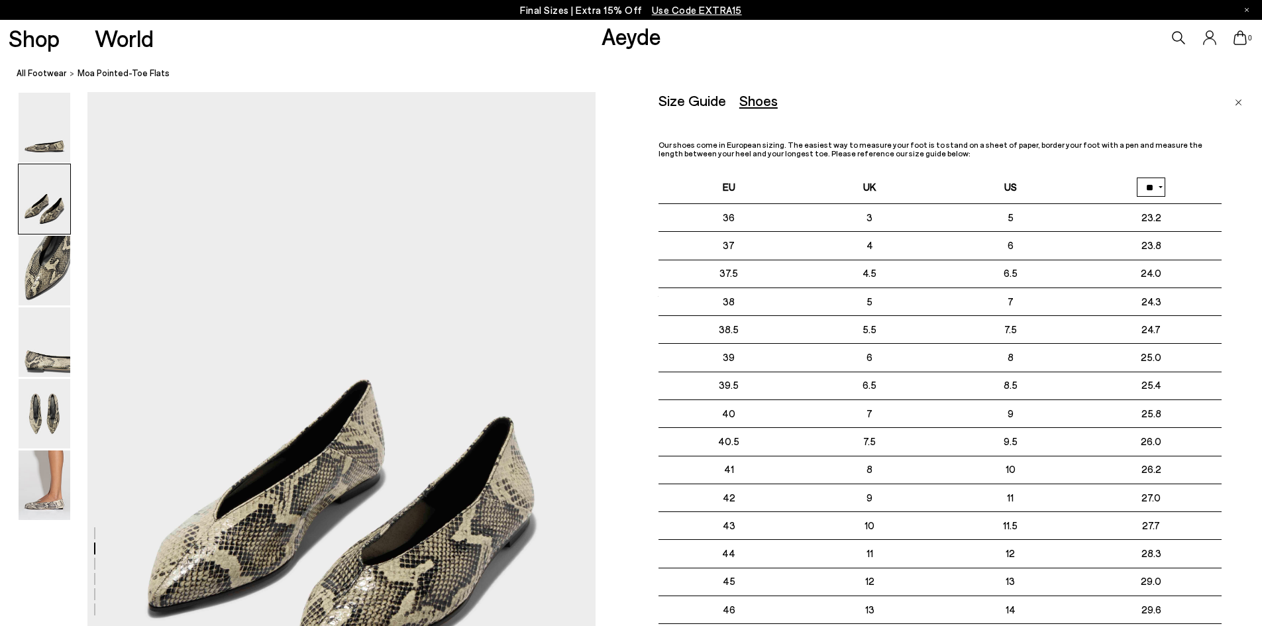
click at [1241, 107] on link "Close" at bounding box center [1238, 100] width 7 height 16
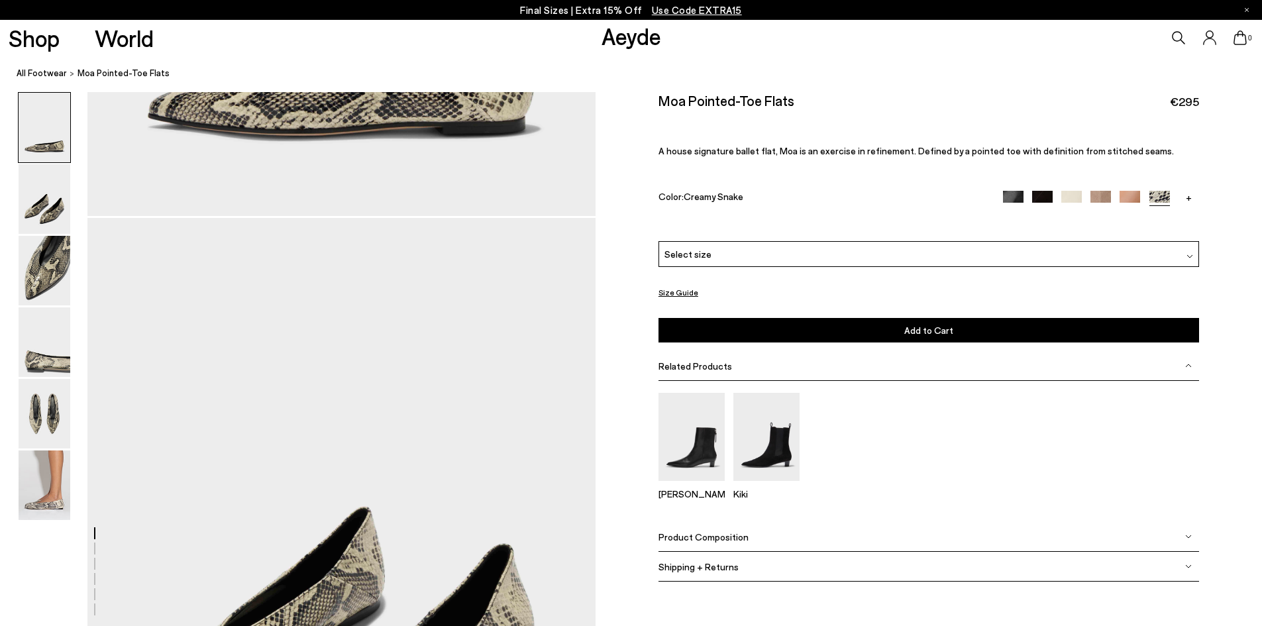
scroll to position [405, 0]
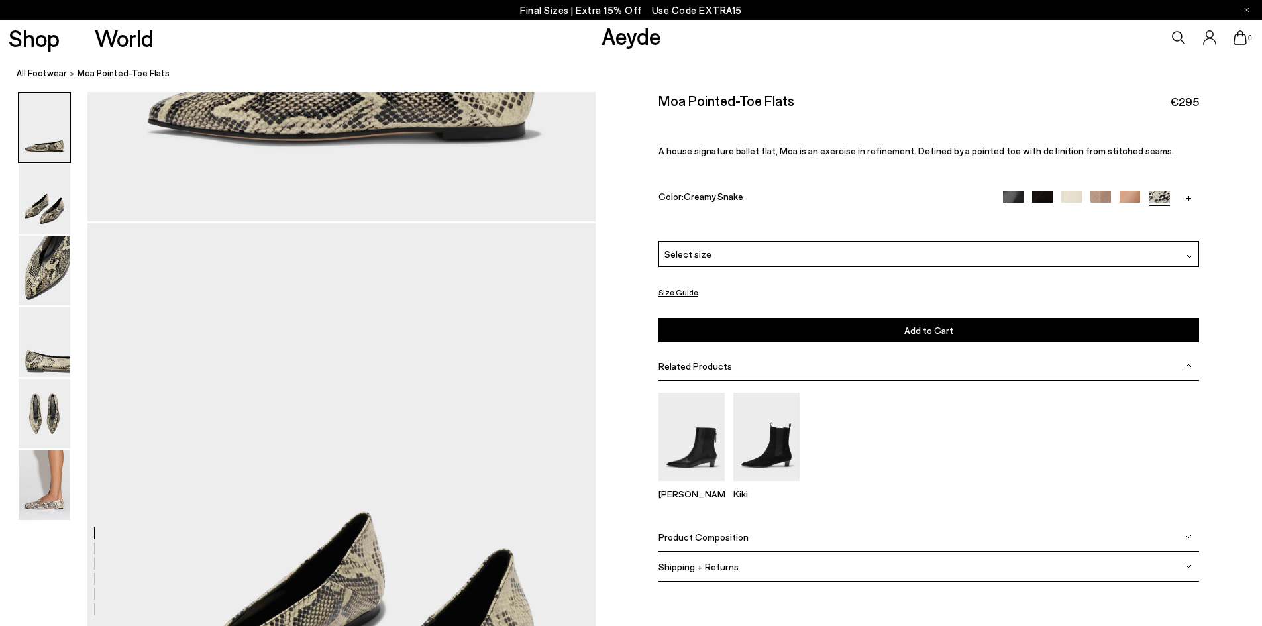
click at [1186, 196] on link "+" at bounding box center [1189, 197] width 21 height 12
click at [1184, 196] on img at bounding box center [1189, 201] width 21 height 21
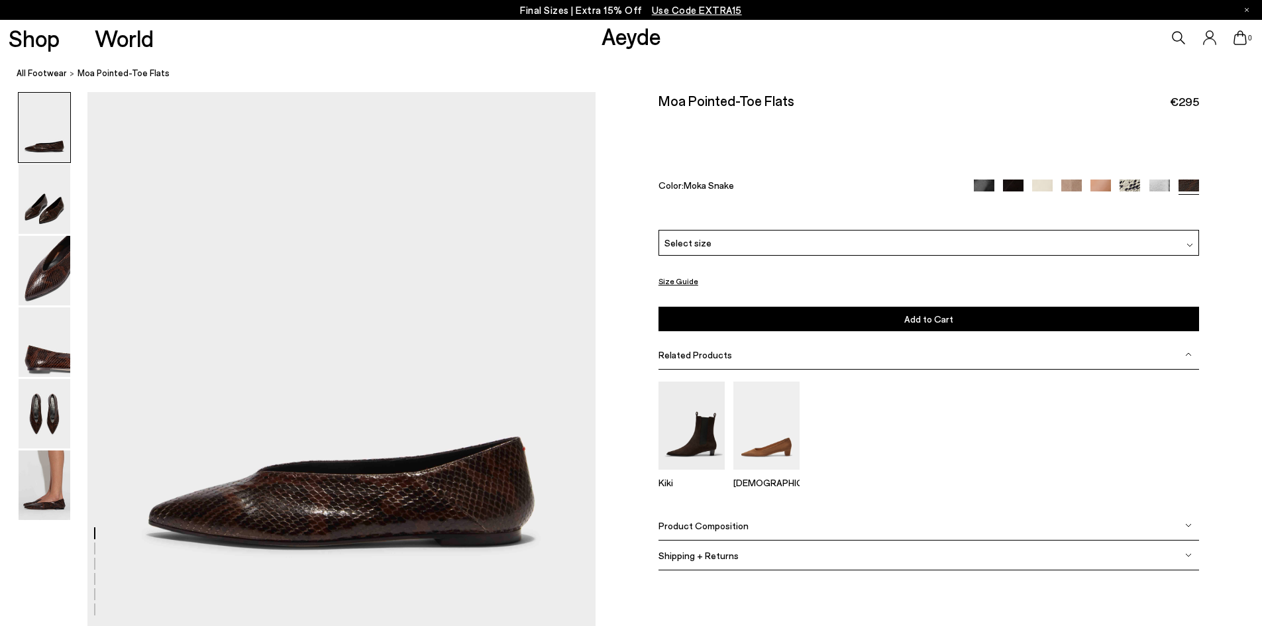
drag, startPoint x: 73, startPoint y: 477, endPoint x: 94, endPoint y: 471, distance: 22.0
click at [69, 471] on img at bounding box center [45, 486] width 52 height 70
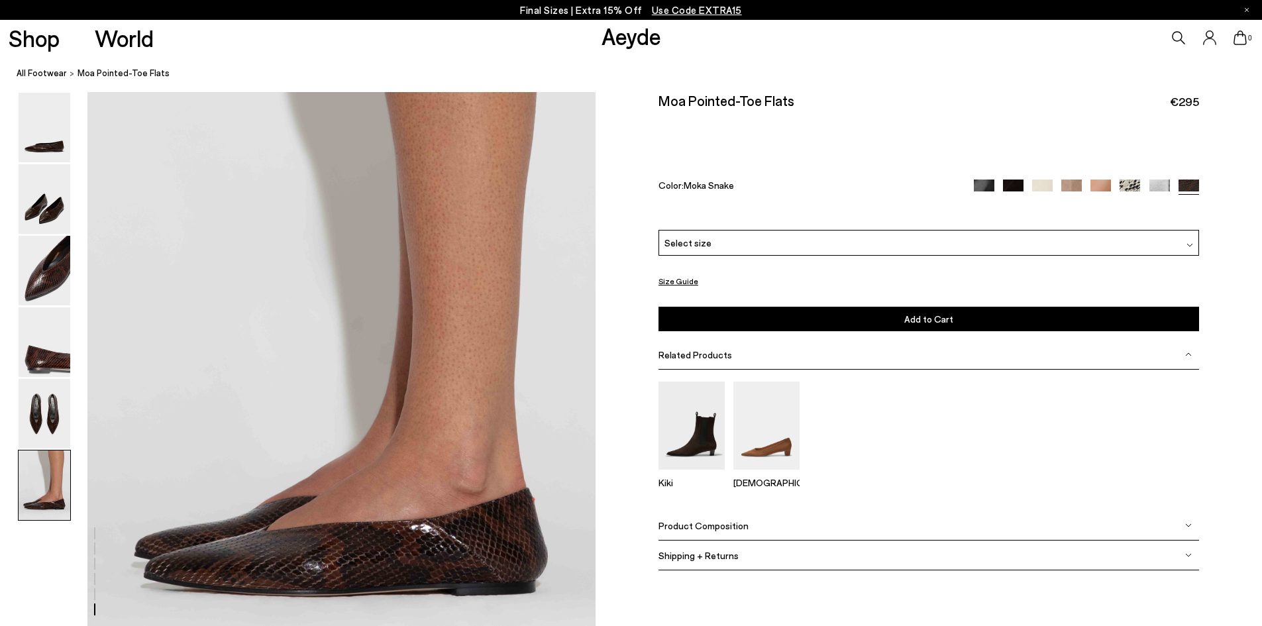
scroll to position [3346, 0]
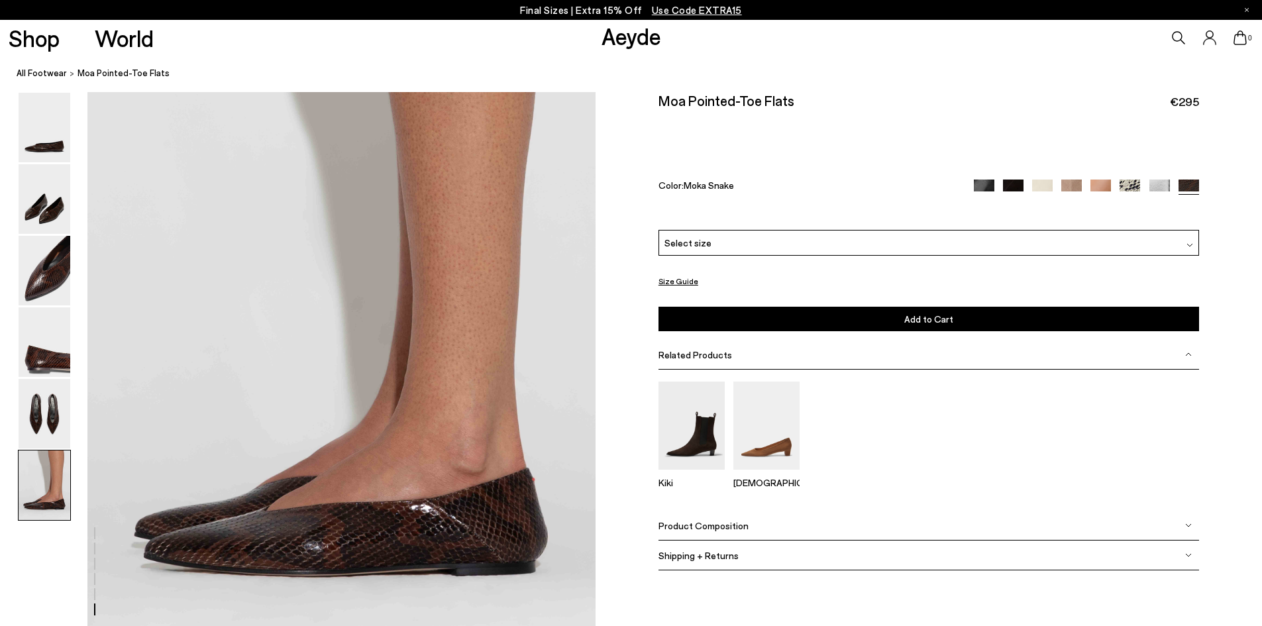
click at [1150, 185] on img at bounding box center [1160, 190] width 21 height 21
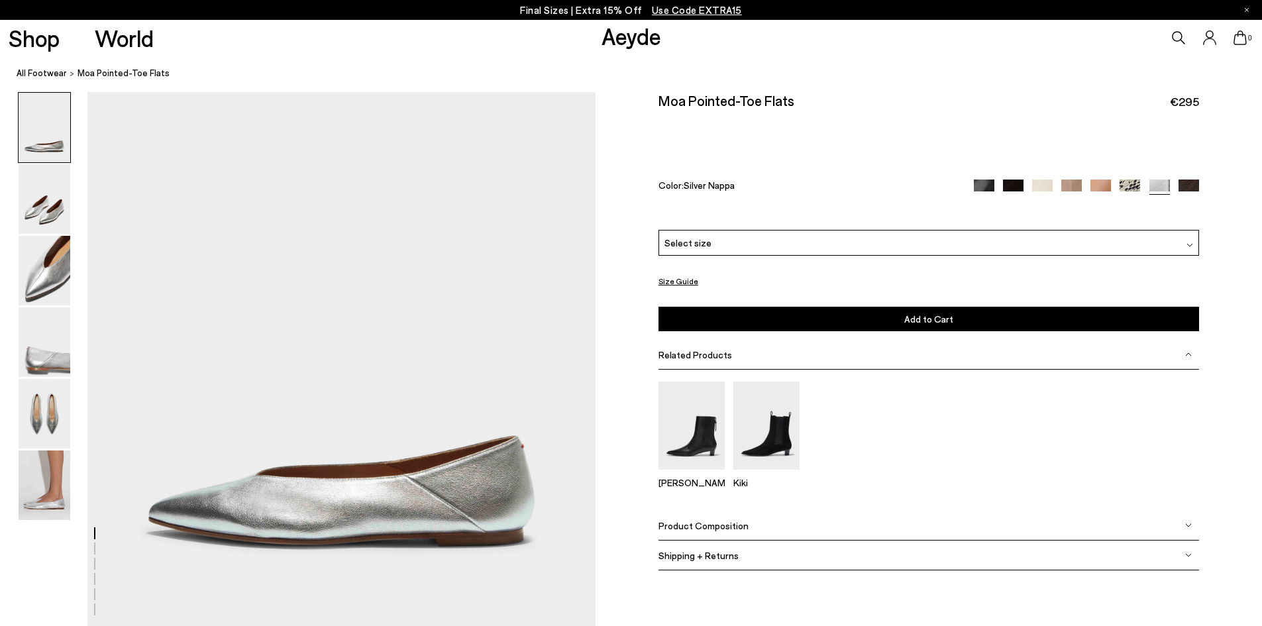
click at [1107, 188] on img at bounding box center [1101, 190] width 21 height 21
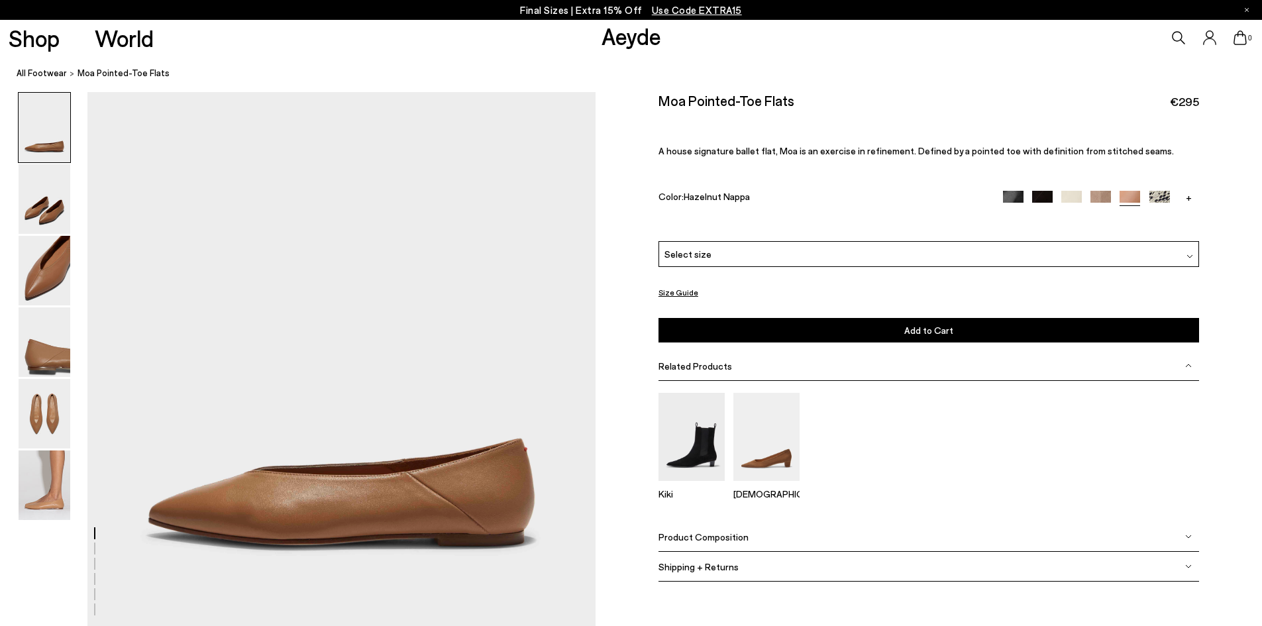
click at [1095, 197] on img at bounding box center [1101, 201] width 21 height 21
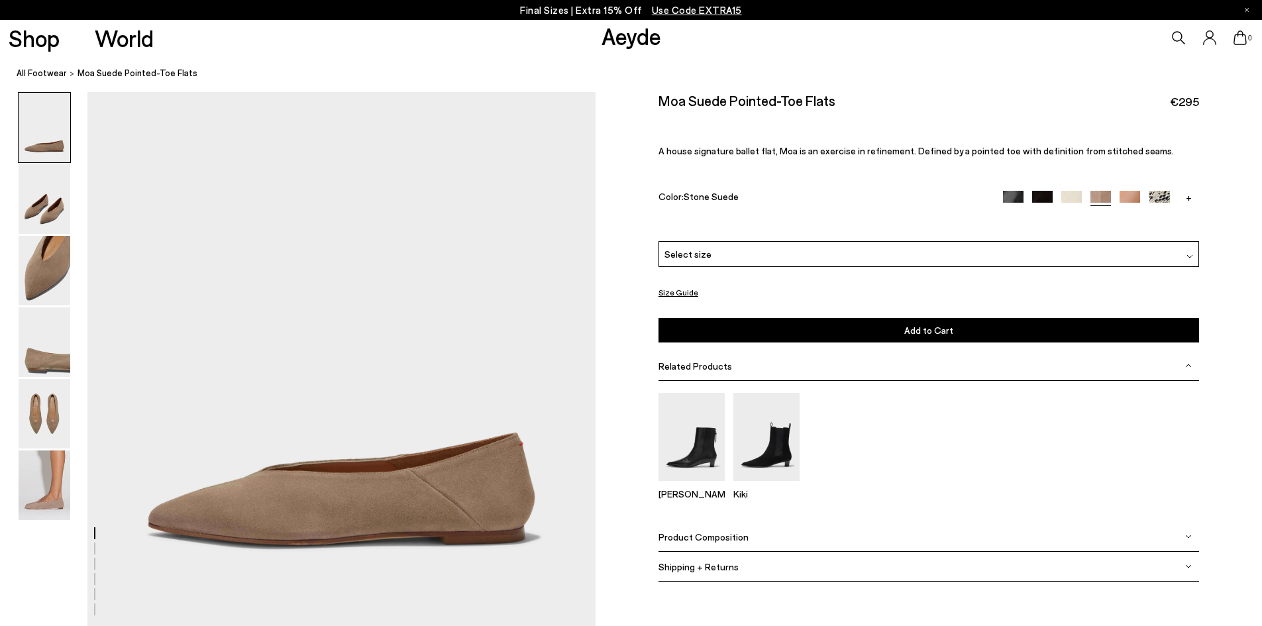
click at [1163, 198] on img at bounding box center [1160, 201] width 21 height 21
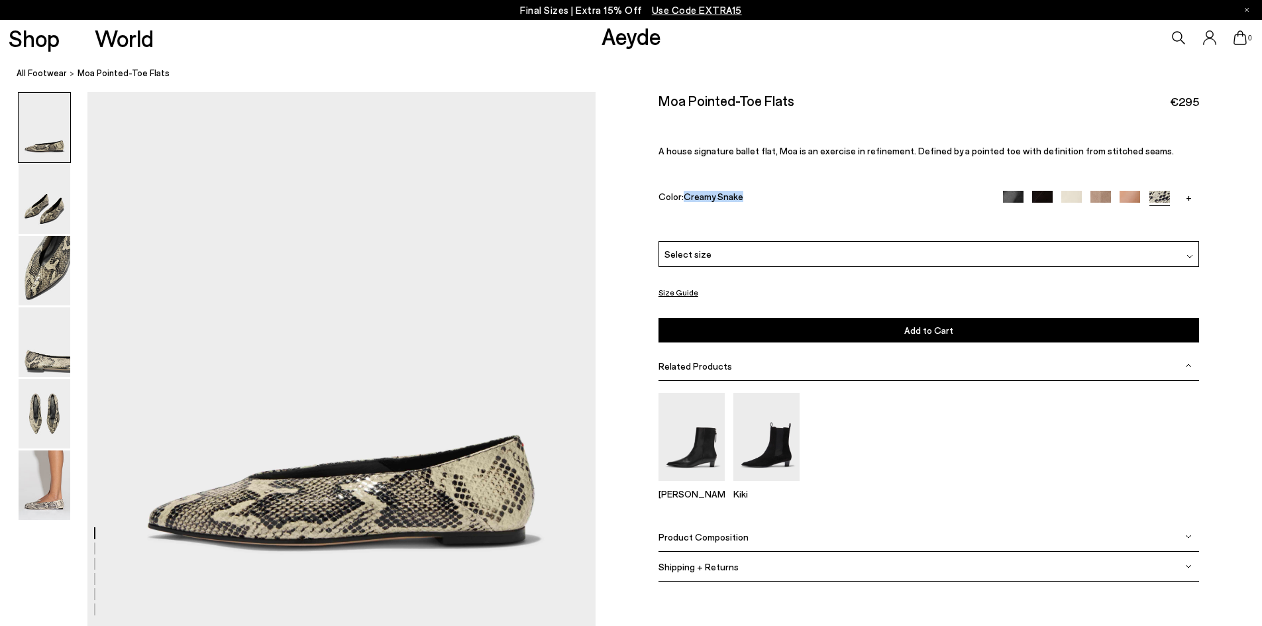
drag, startPoint x: 741, startPoint y: 198, endPoint x: 687, endPoint y: 194, distance: 53.9
click at [687, 194] on div "Color: Creamy Snake" at bounding box center [822, 198] width 327 height 15
copy span "Creamy Snake"
click at [1177, 36] on icon at bounding box center [1178, 37] width 13 height 13
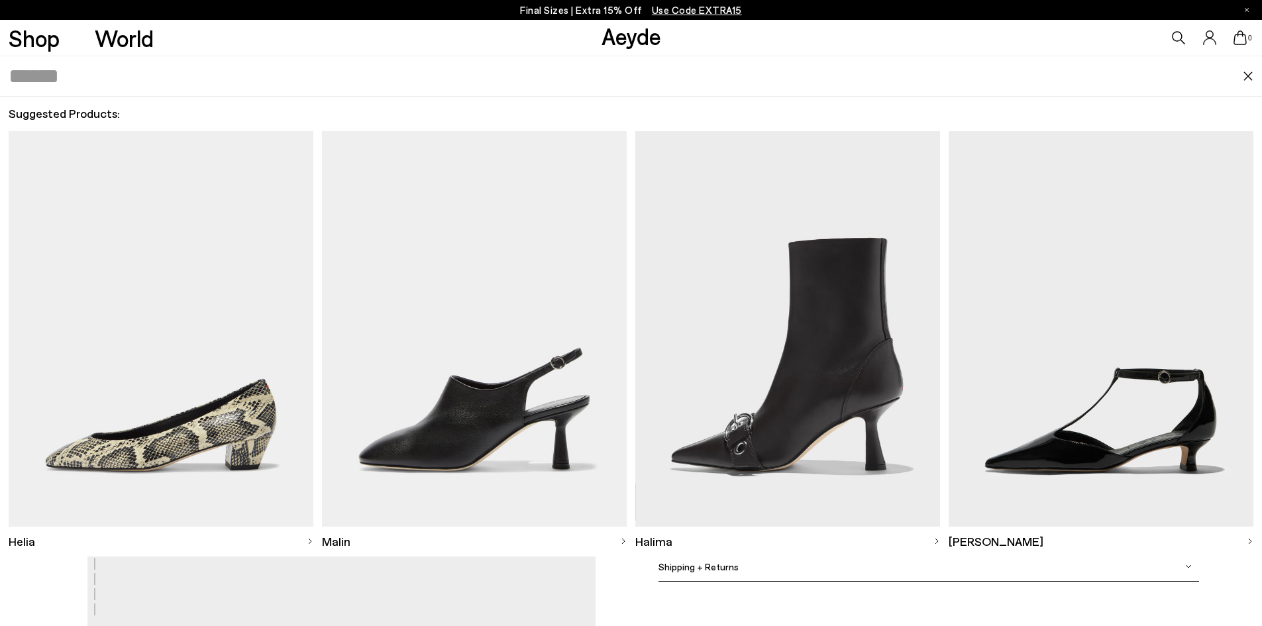
click at [603, 11] on p "Final Sizes | Extra 15% Off Use Code EXTRA15" at bounding box center [631, 10] width 222 height 17
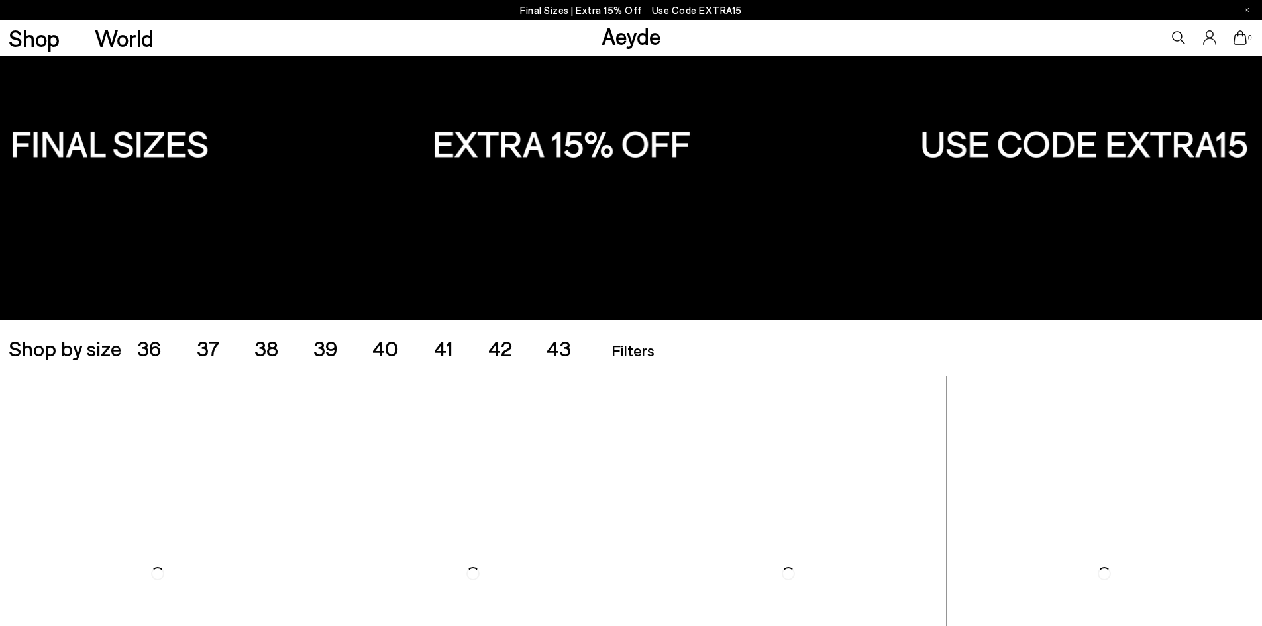
scroll to position [265, 0]
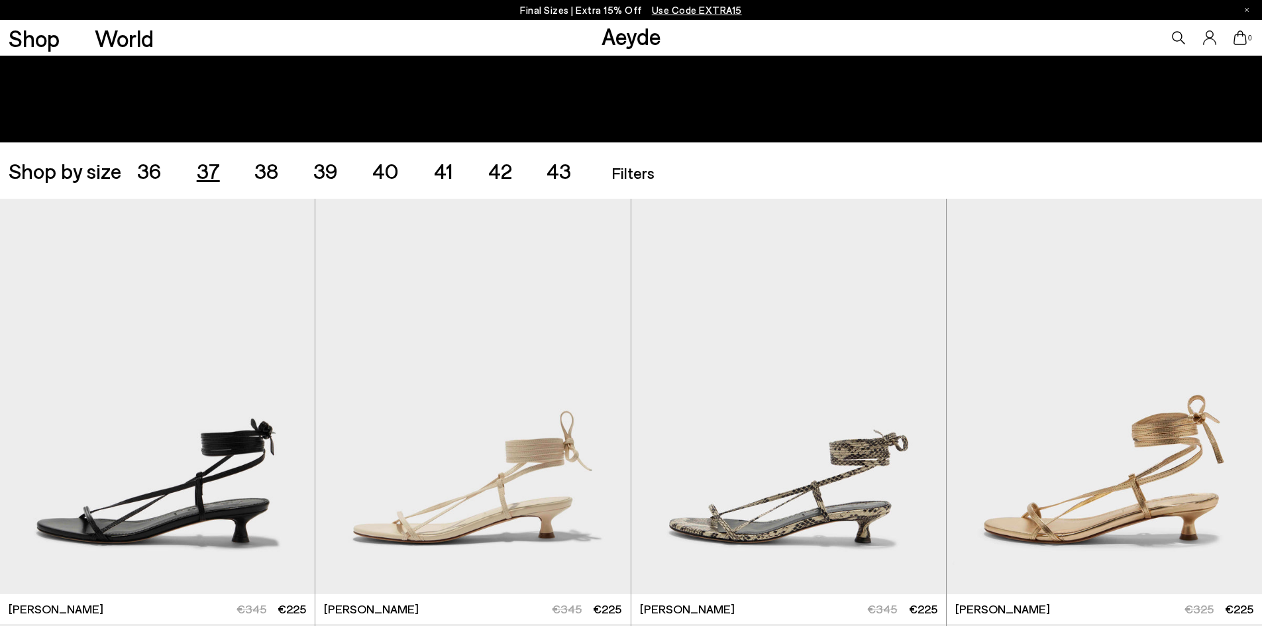
click at [204, 171] on span "37" at bounding box center [208, 170] width 23 height 25
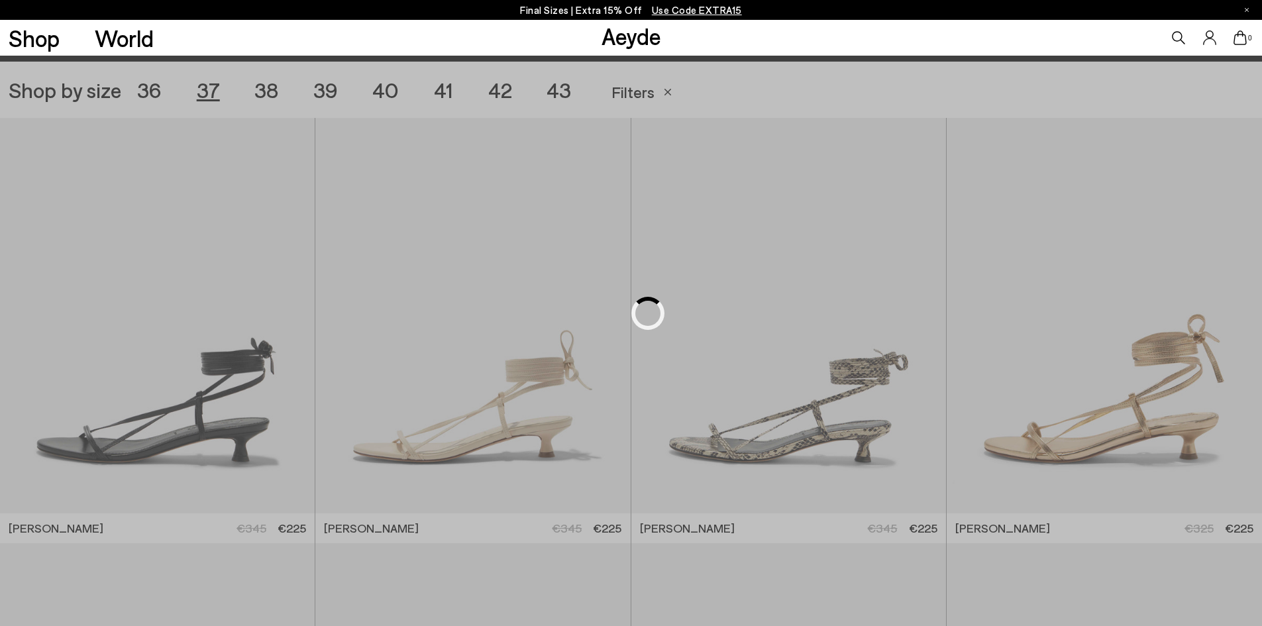
scroll to position [352, 0]
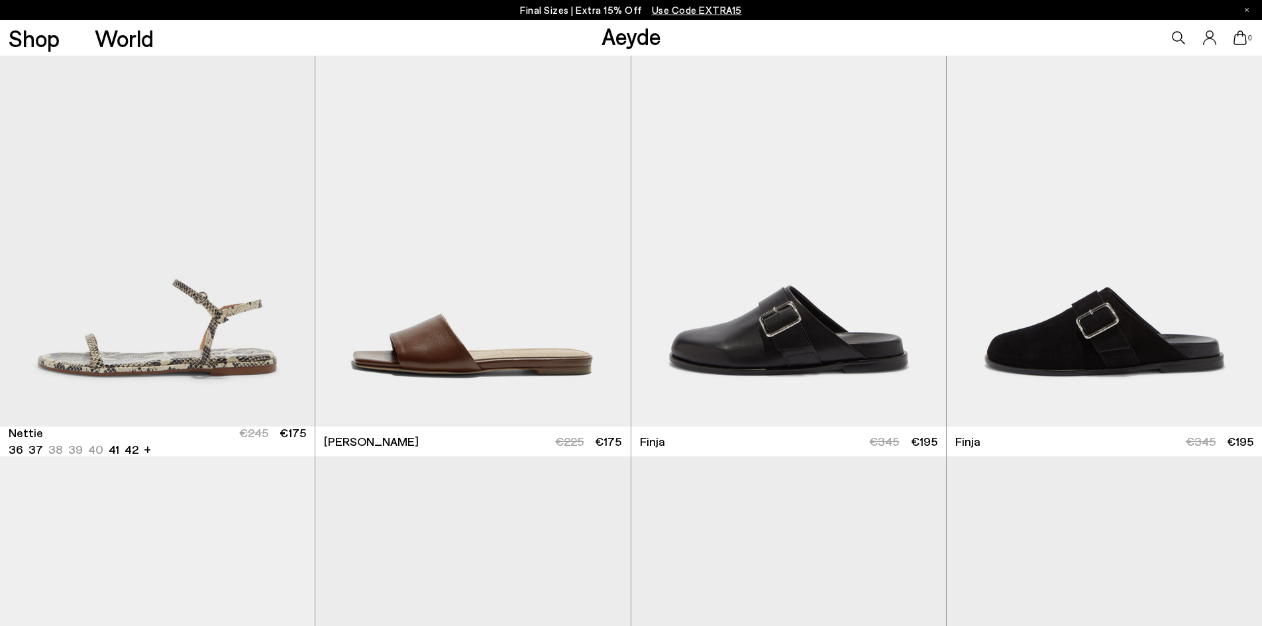
scroll to position [3069, 0]
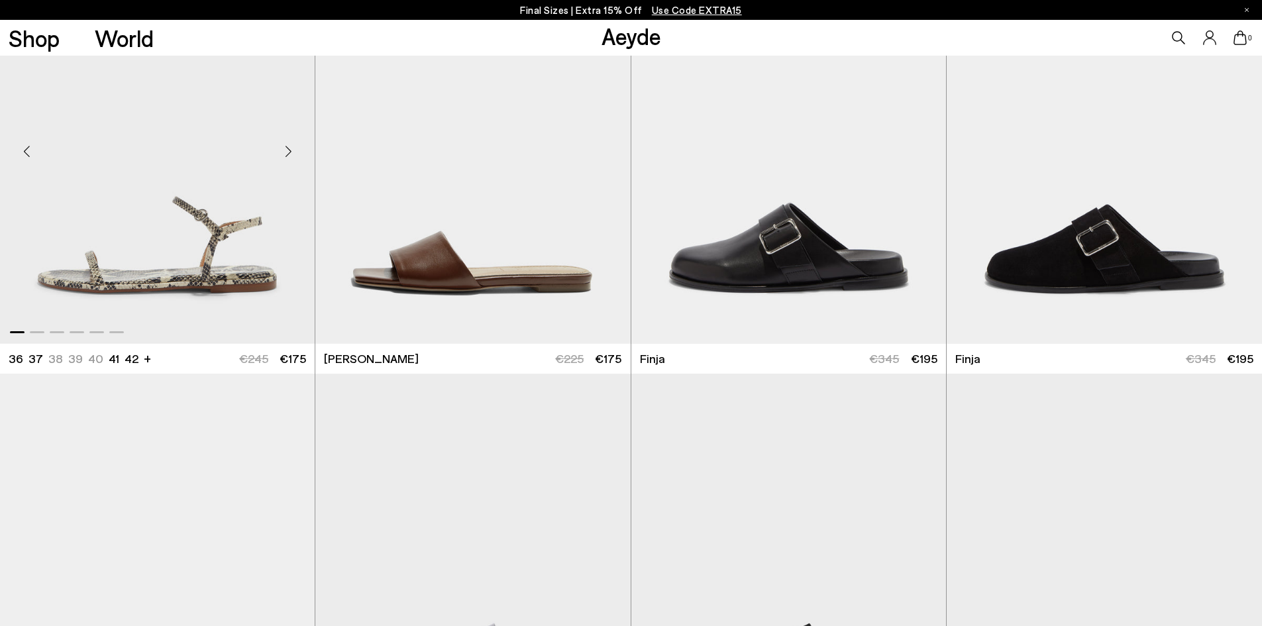
click at [292, 155] on div "Next slide" at bounding box center [288, 151] width 40 height 40
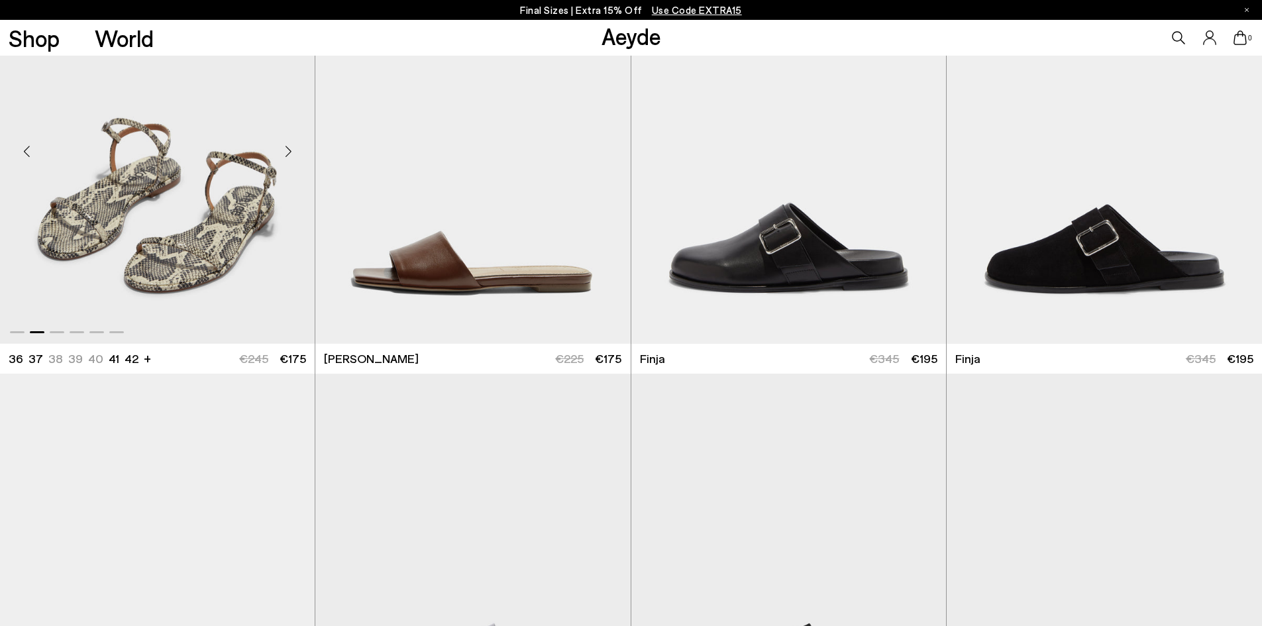
click at [292, 155] on div "Next slide" at bounding box center [288, 151] width 40 height 40
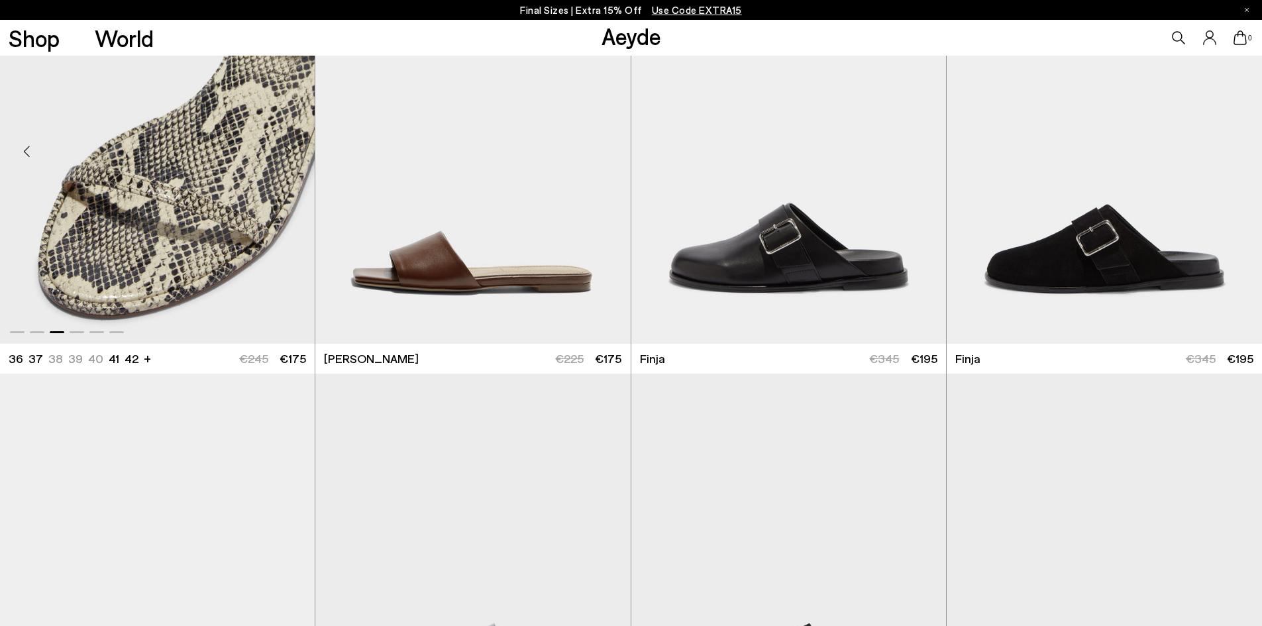
click at [292, 155] on div "Next slide" at bounding box center [288, 151] width 40 height 40
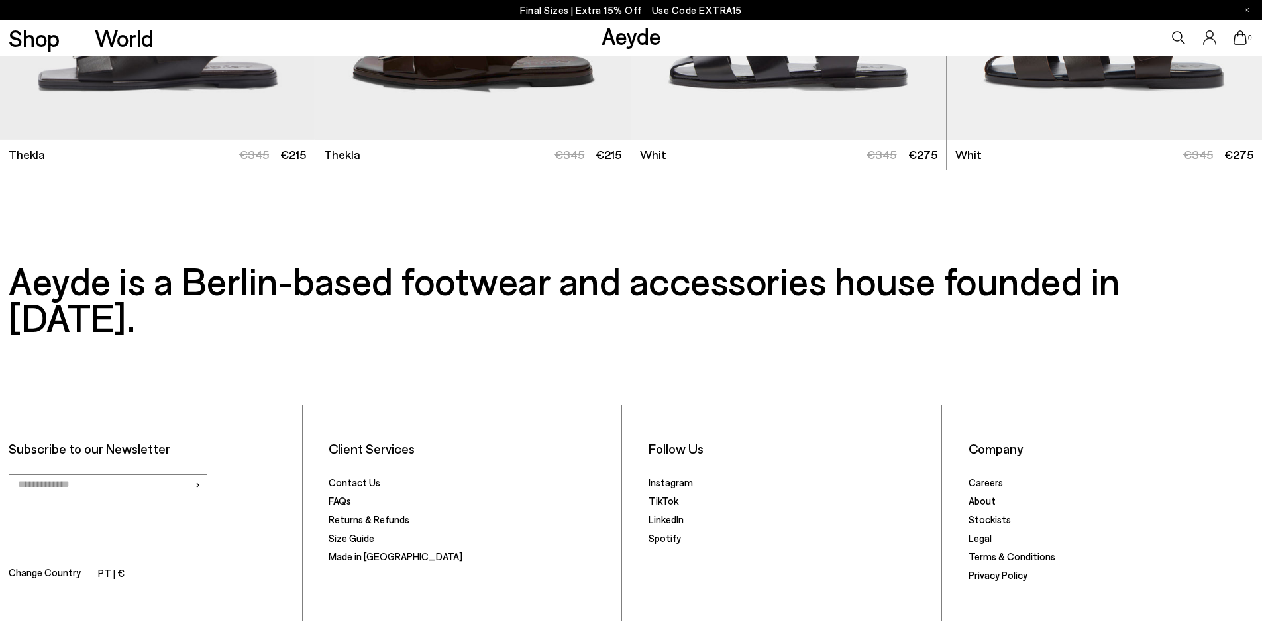
scroll to position [4526, 0]
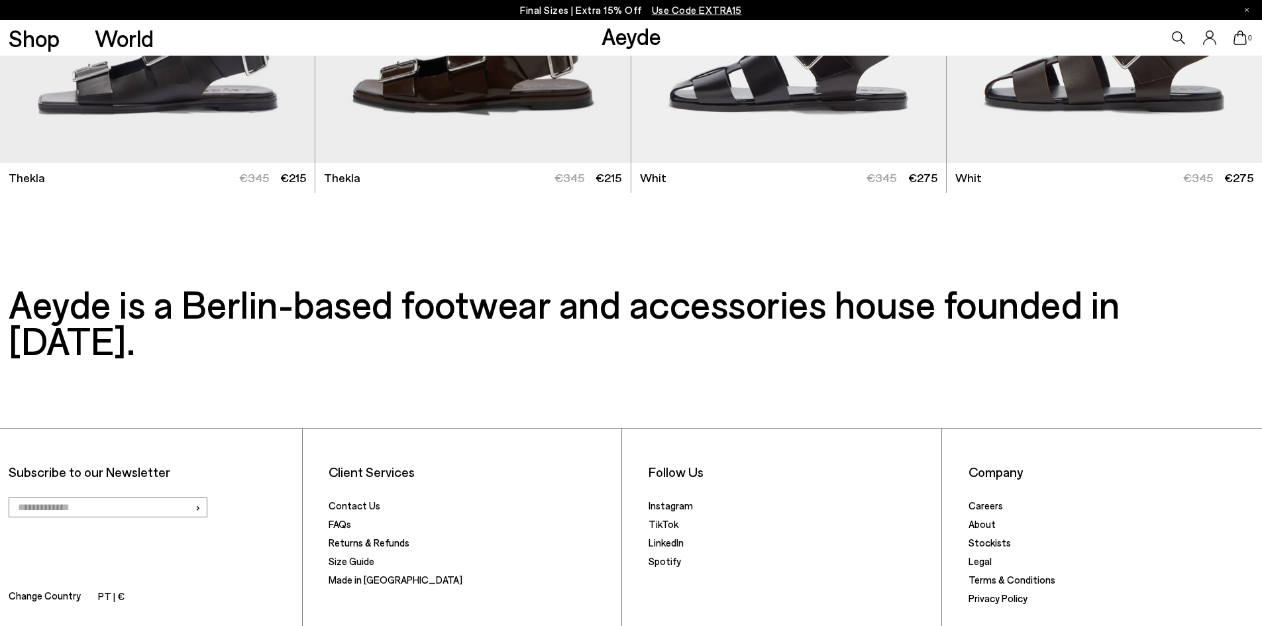
click at [708, 11] on span "Use Code EXTRA15" at bounding box center [697, 10] width 90 height 12
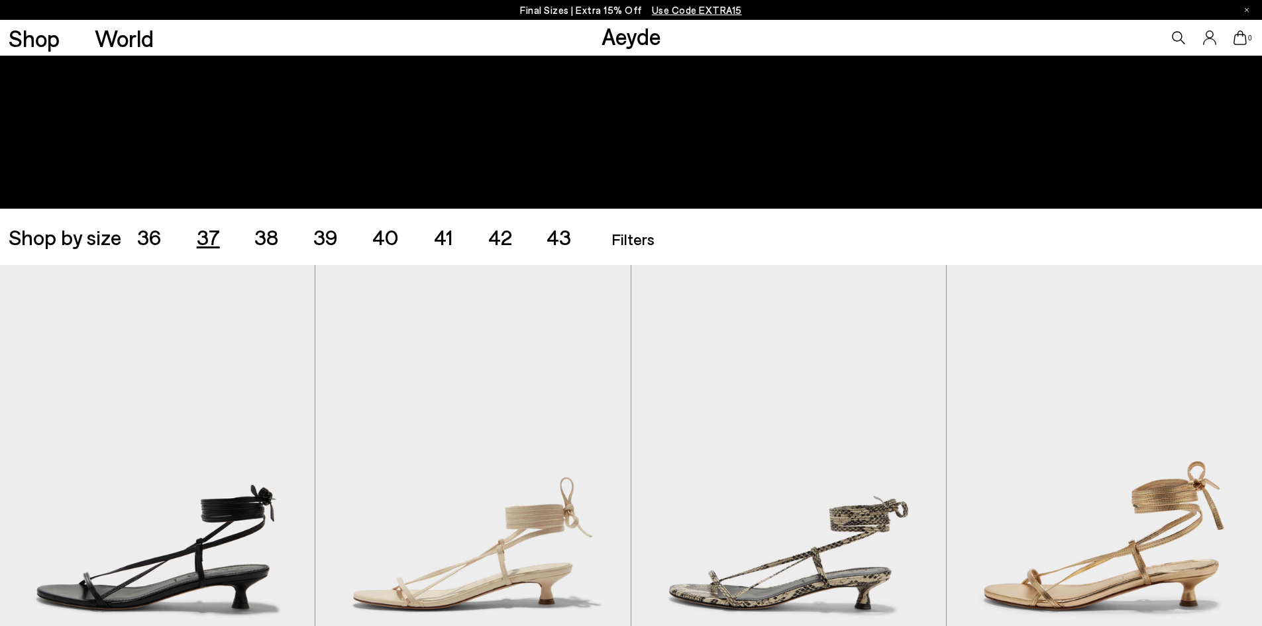
click at [205, 233] on span "37" at bounding box center [208, 236] width 23 height 25
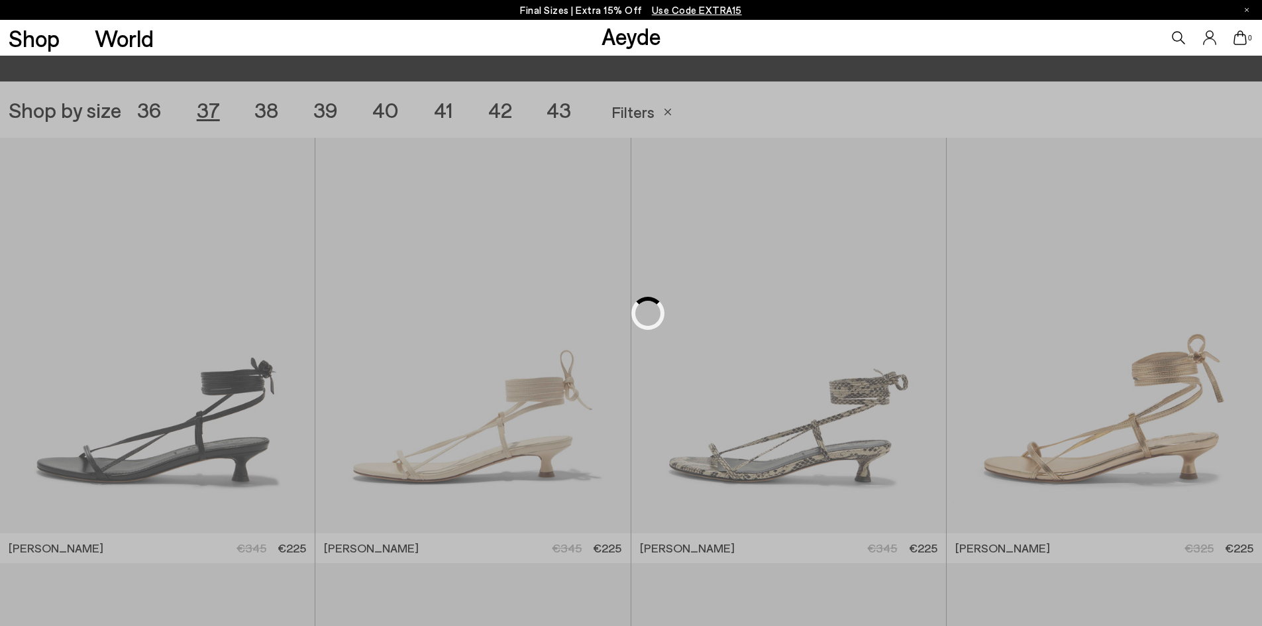
scroll to position [352, 0]
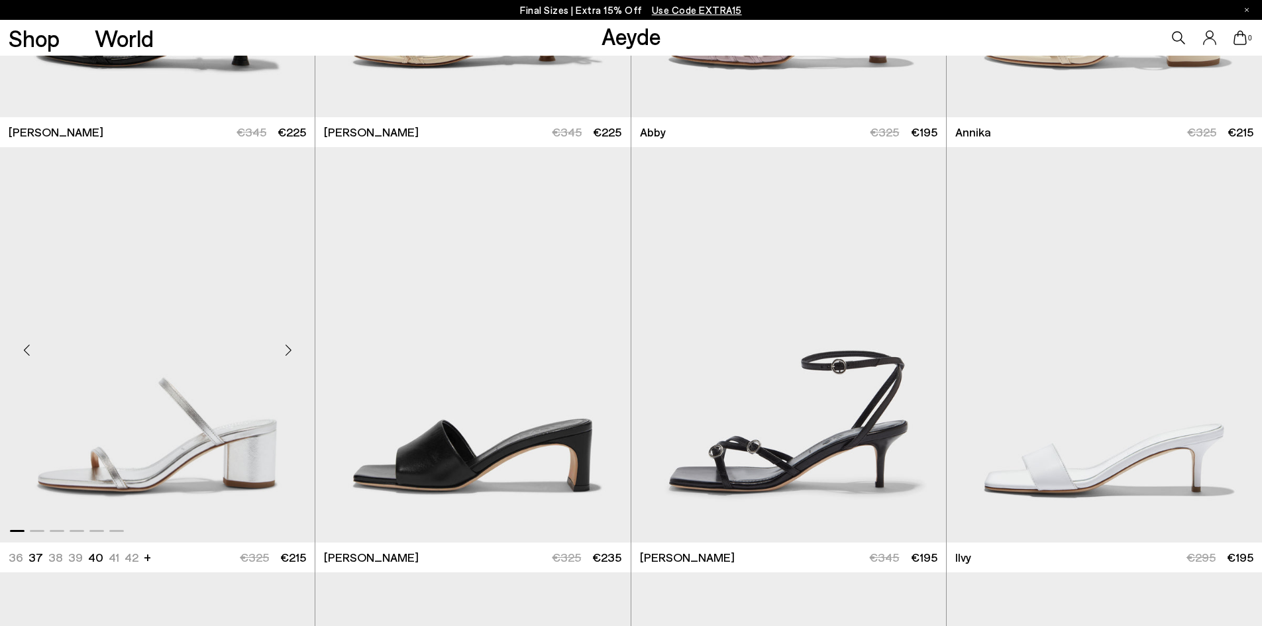
scroll to position [750, 0]
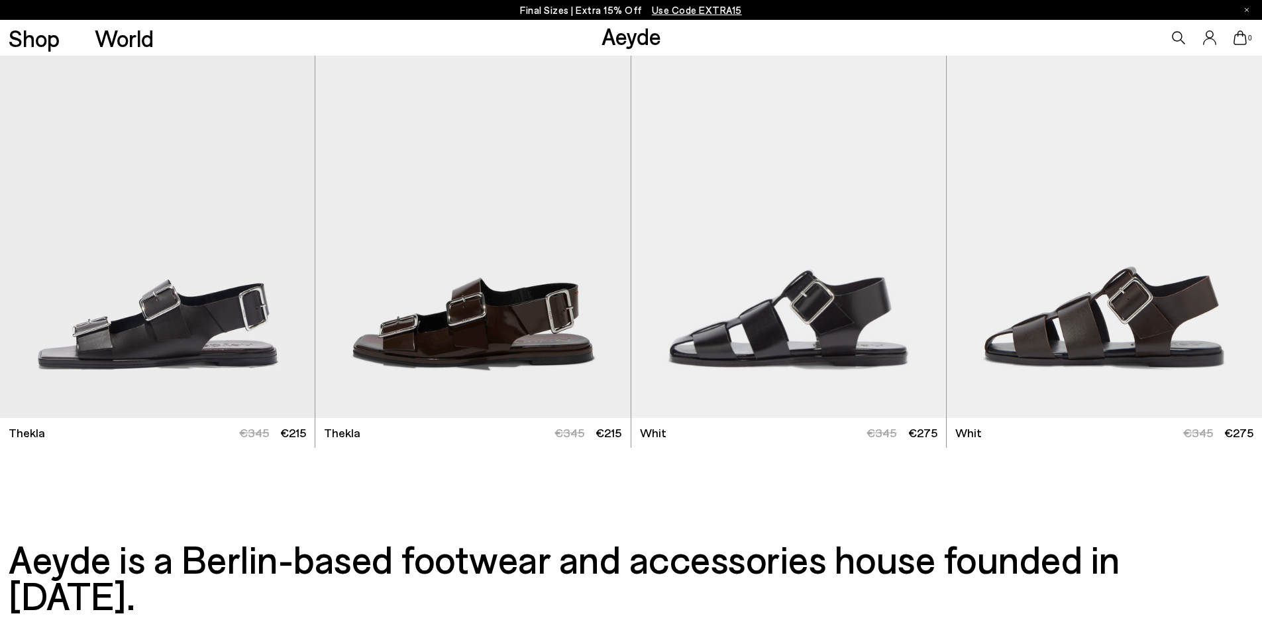
scroll to position [4261, 0]
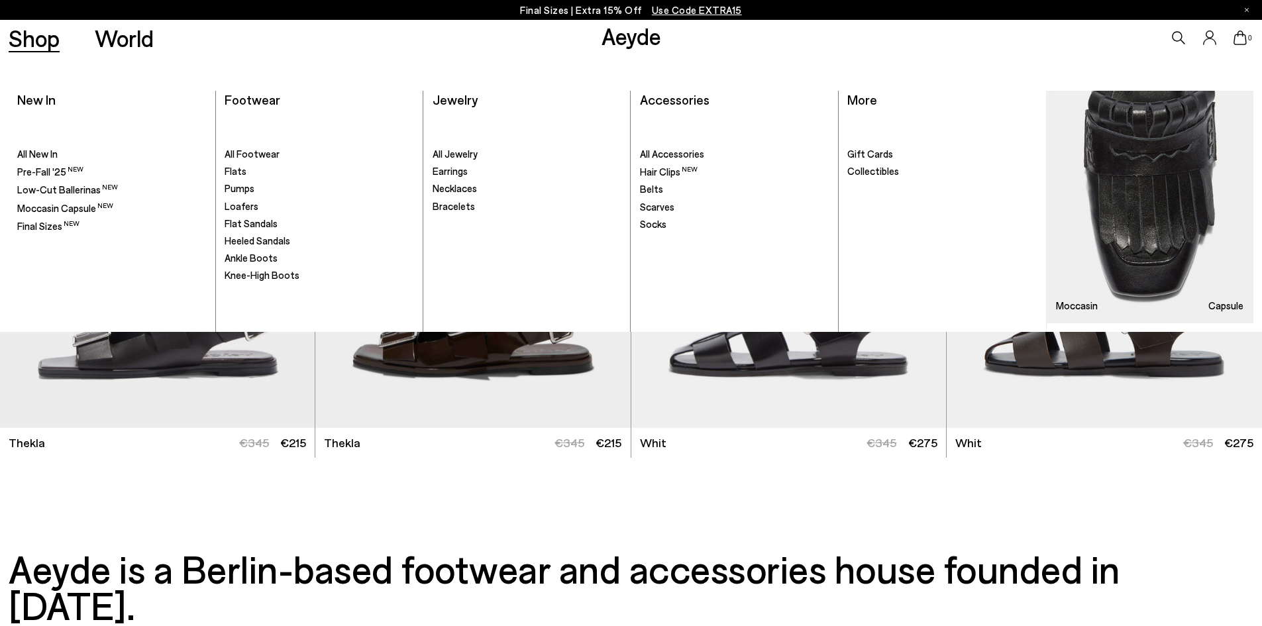
click at [56, 46] on link "Shop" at bounding box center [34, 38] width 51 height 23
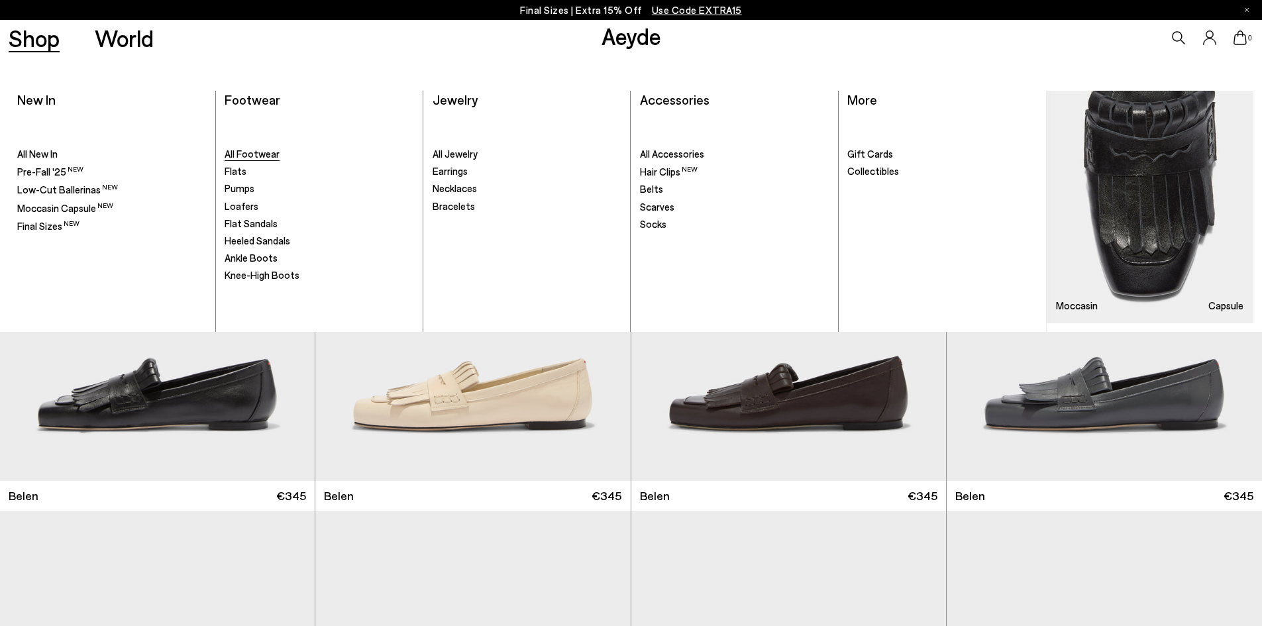
click at [241, 159] on span "All Footwear" at bounding box center [252, 154] width 55 height 12
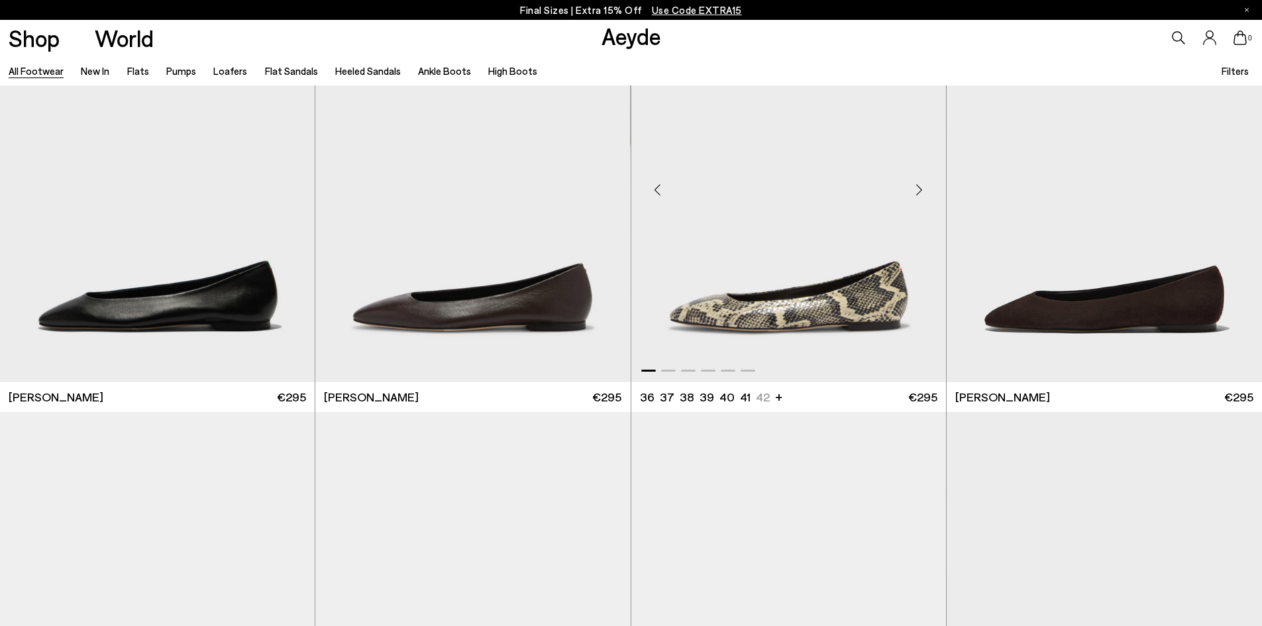
scroll to position [2651, 0]
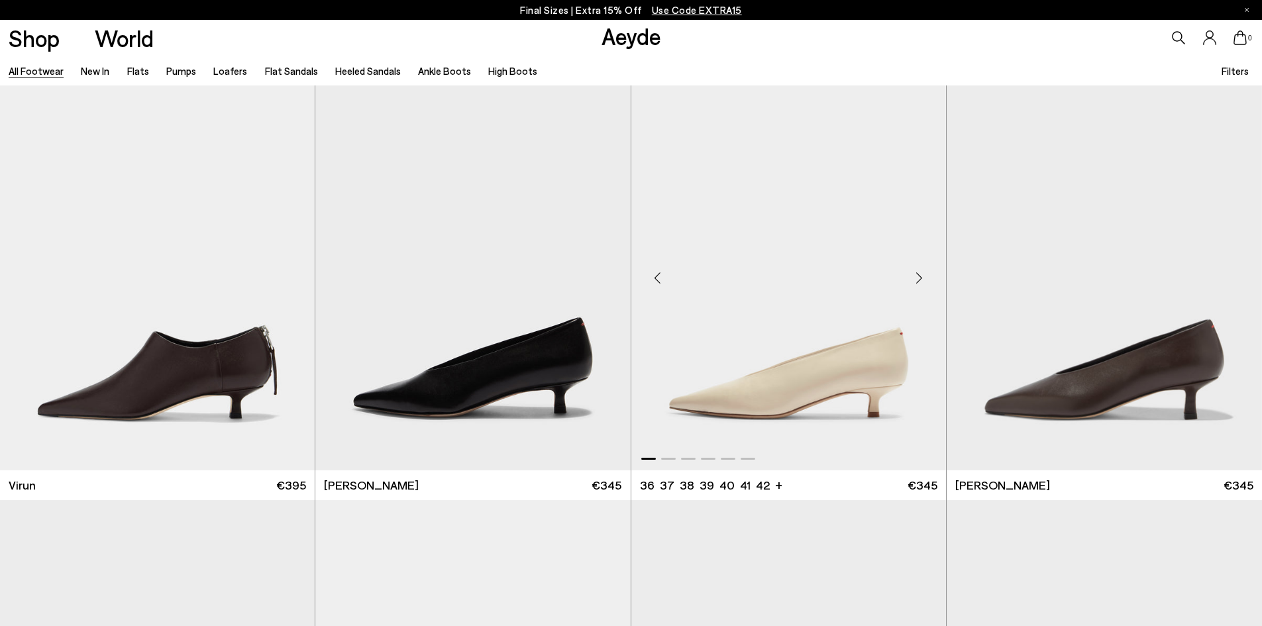
scroll to position [5567, 0]
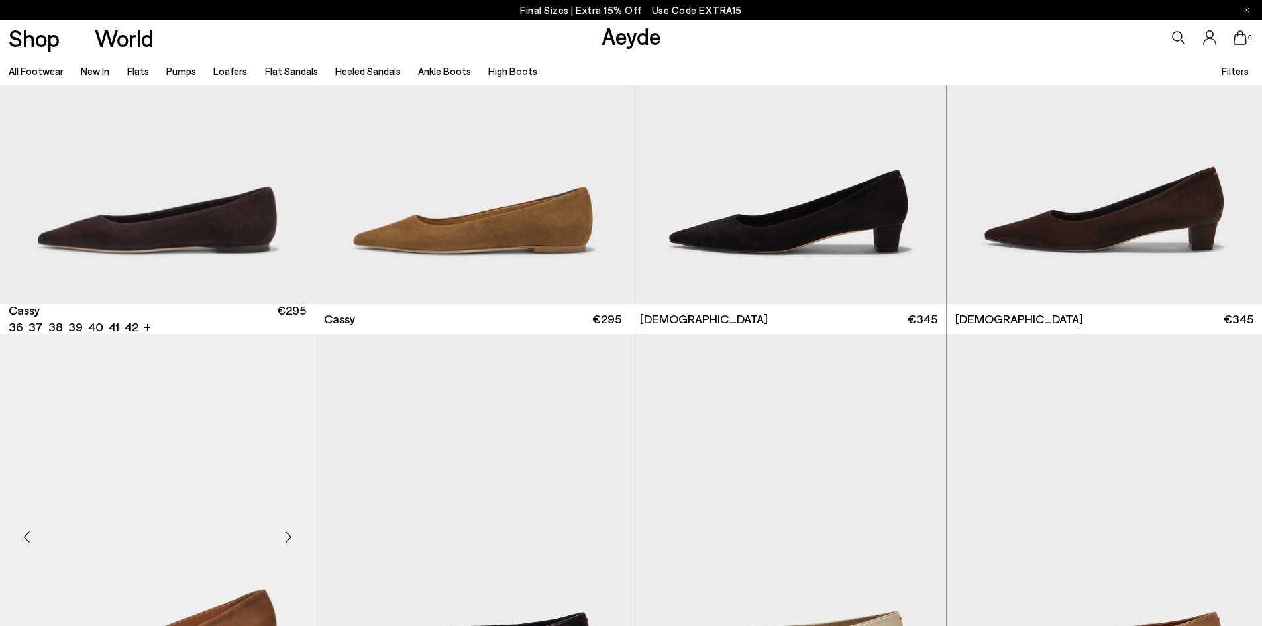
scroll to position [6428, 0]
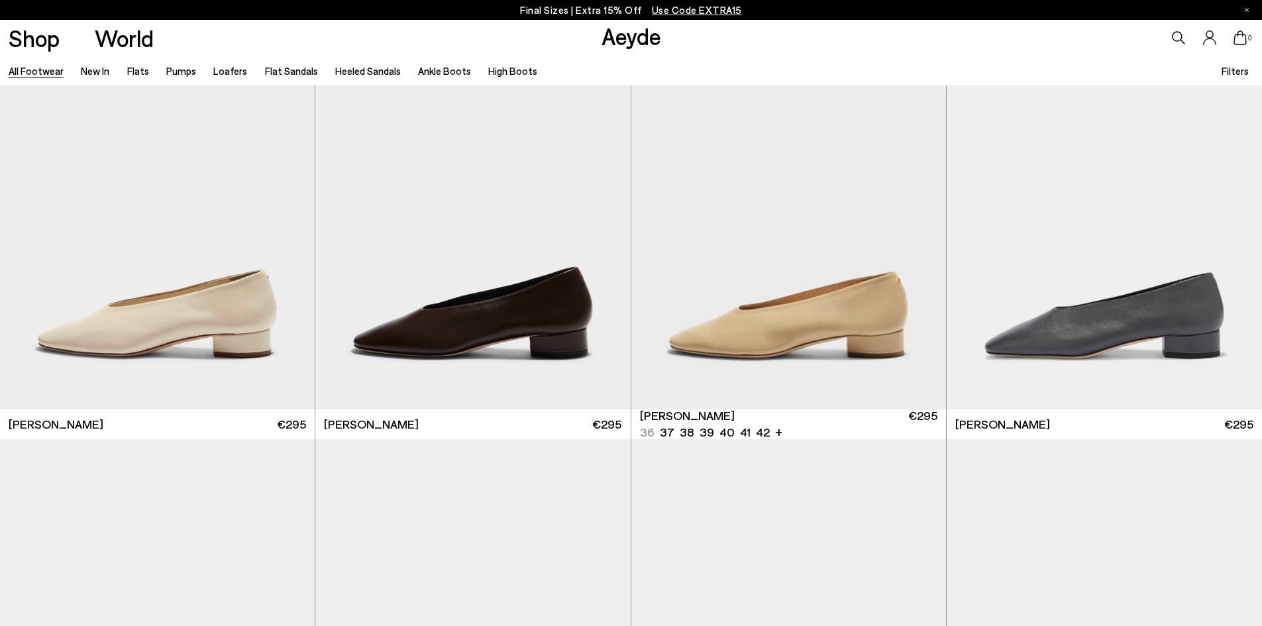
scroll to position [9017, 0]
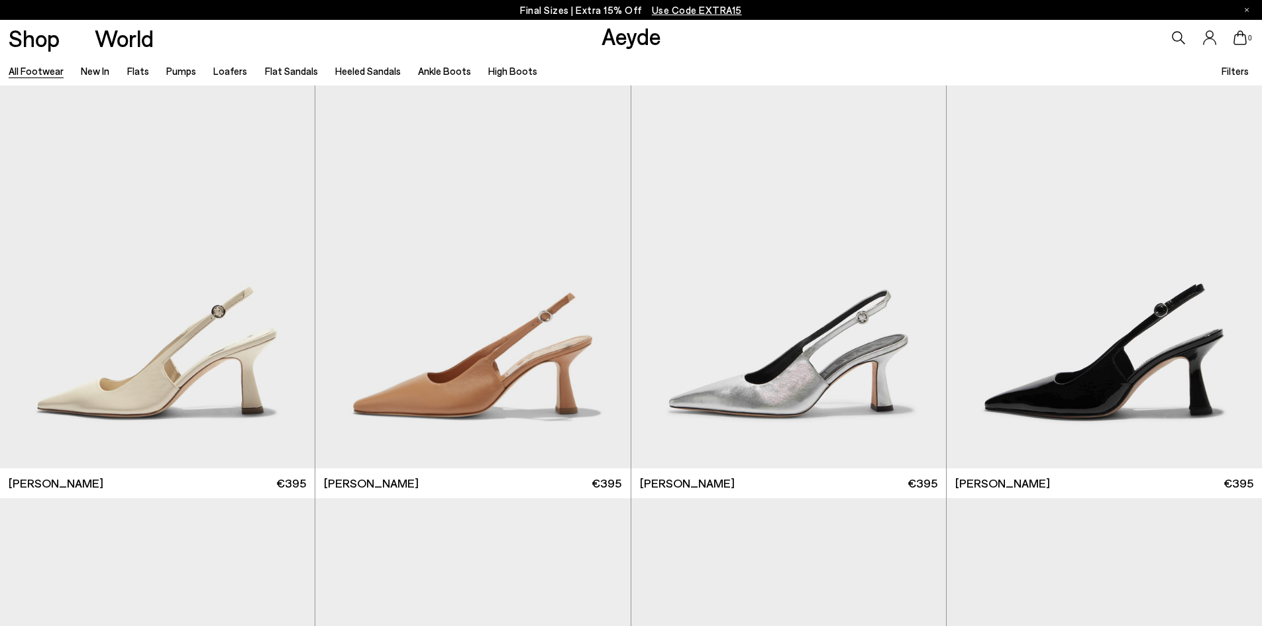
scroll to position [12857, 0]
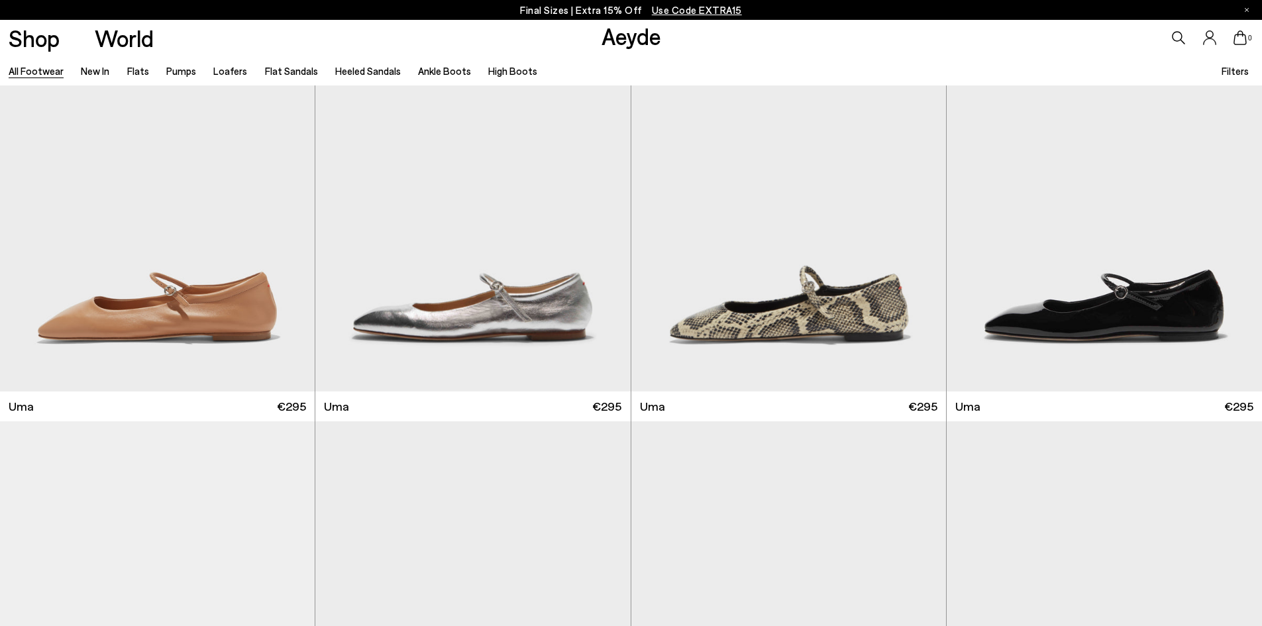
click at [708, 11] on span "Use Code EXTRA15" at bounding box center [697, 10] width 90 height 12
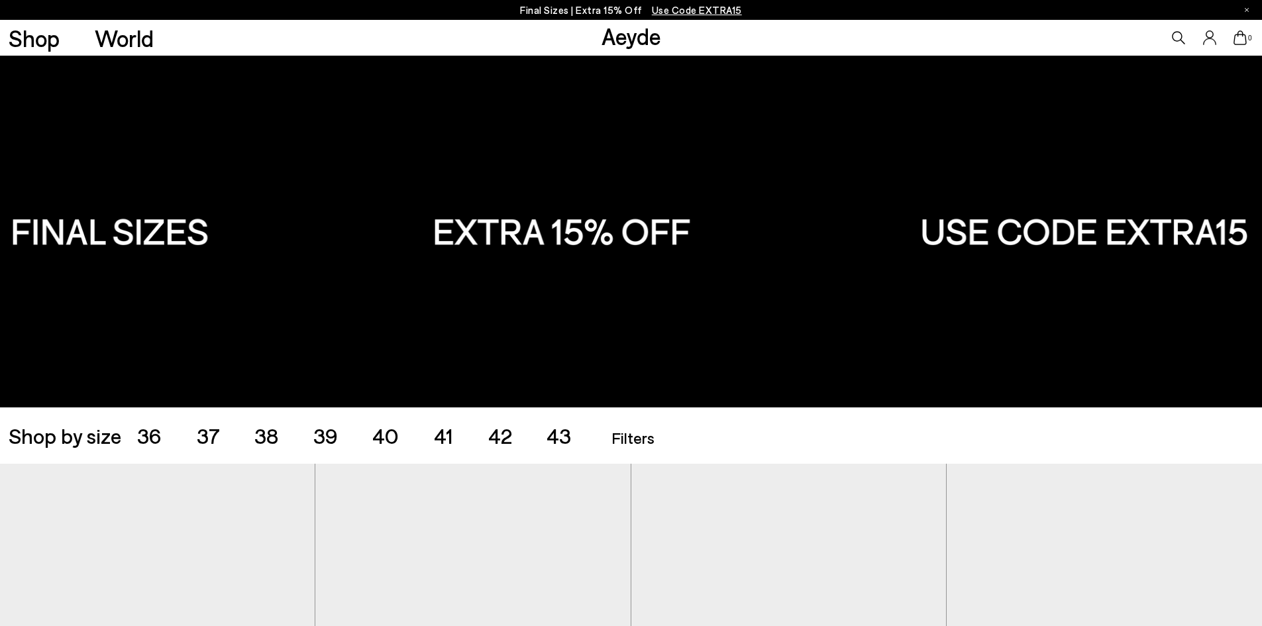
click at [624, 254] on img at bounding box center [631, 232] width 1262 height 352
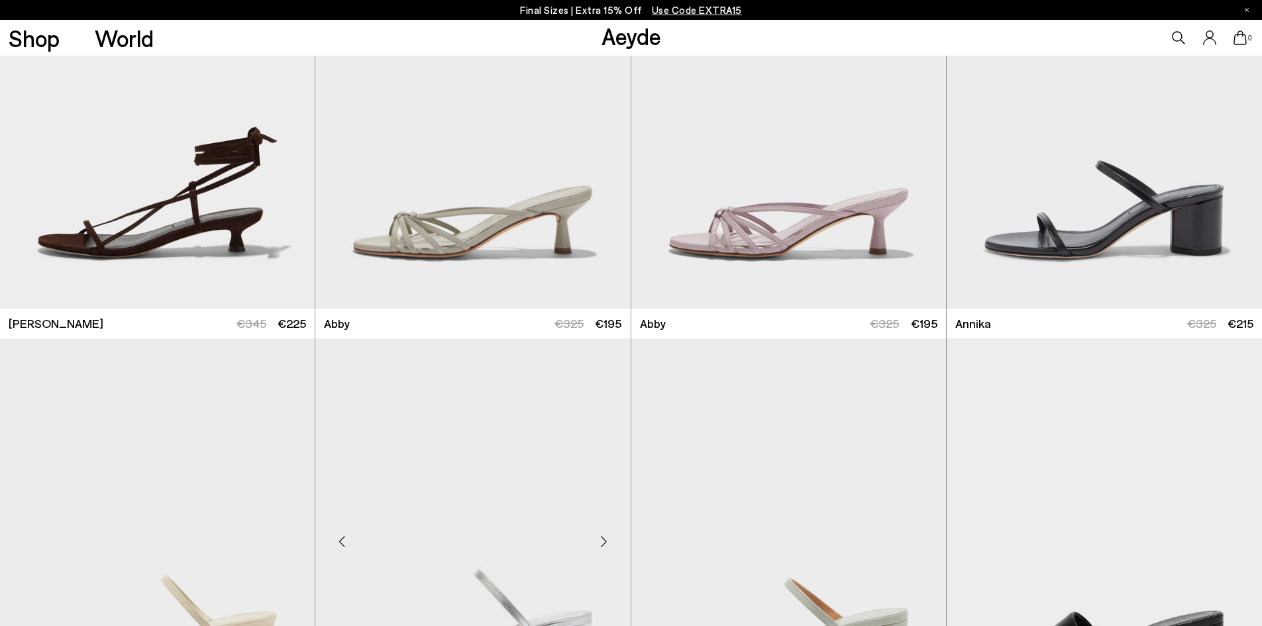
scroll to position [1127, 0]
